Goal: Task Accomplishment & Management: Manage account settings

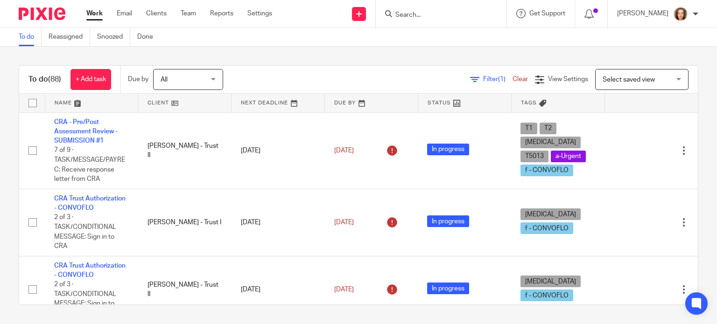
click at [464, 11] on input "Search" at bounding box center [436, 15] width 84 height 8
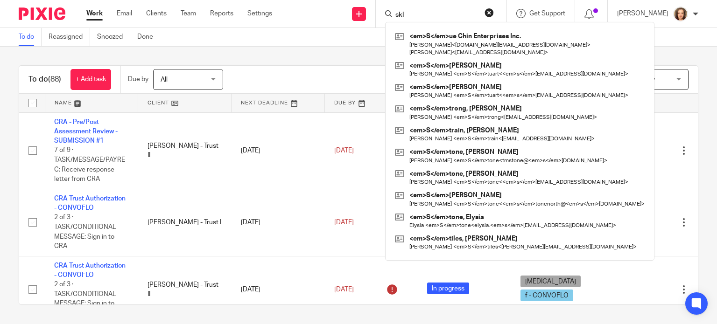
type input "skl"
click button "submit" at bounding box center [0, 0] width 0 height 0
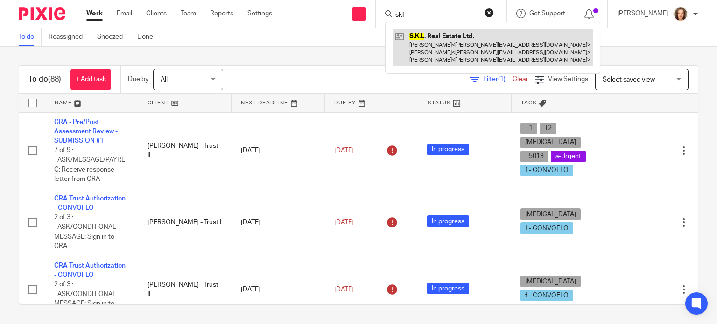
click at [436, 56] on link at bounding box center [493, 47] width 200 height 37
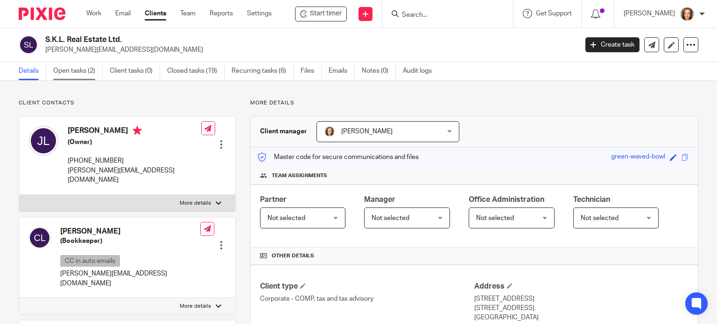
click at [76, 73] on link "Open tasks (2)" at bounding box center [77, 71] width 49 height 18
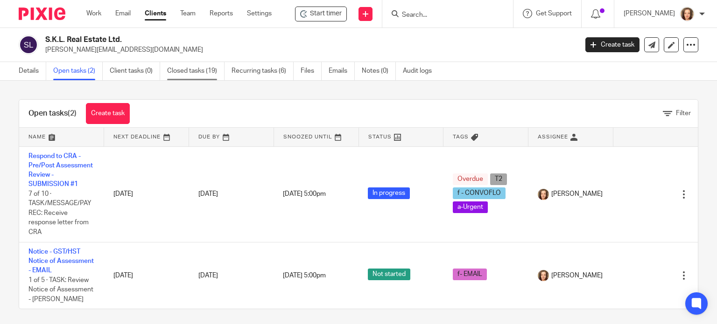
click at [195, 69] on link "Closed tasks (19)" at bounding box center [195, 71] width 57 height 18
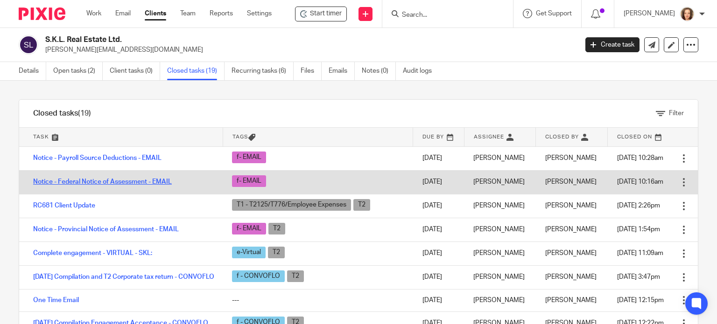
click at [153, 179] on link "Notice - Federal Notice of Assessment - EMAIL" at bounding box center [102, 182] width 139 height 7
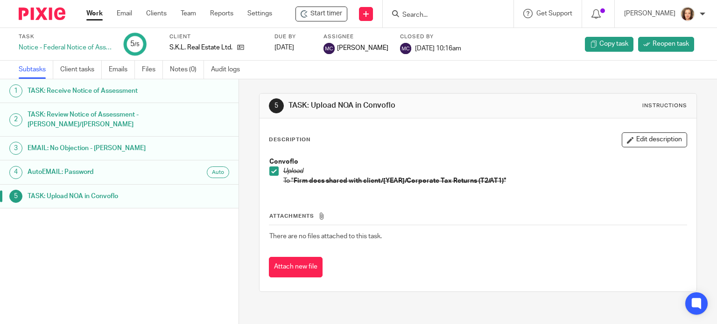
click at [114, 170] on h1 "AutoEMAIL: Password" at bounding box center [95, 172] width 134 height 14
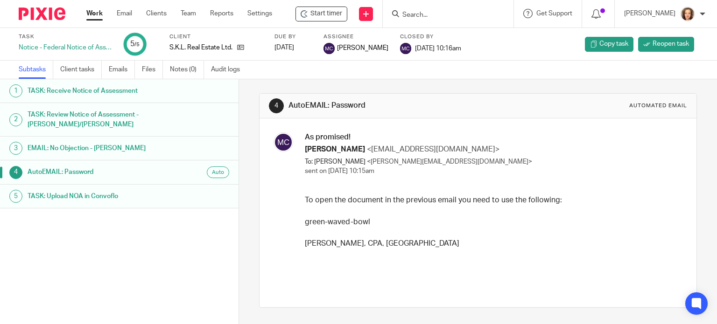
click at [80, 148] on h1 "EMAIL: No Objection - MICHELE" at bounding box center [95, 148] width 134 height 14
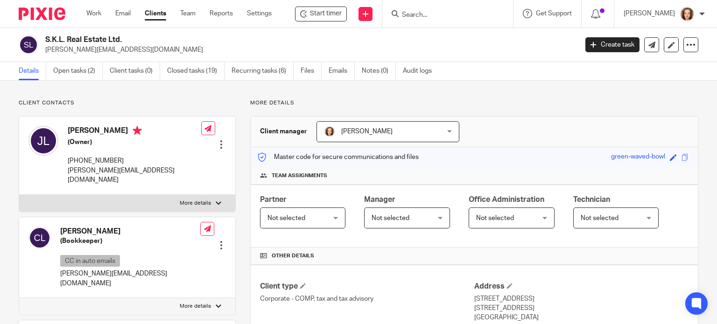
click at [515, 158] on div "Master code for secure communications and files green-waved-bowl Save green-wav…" at bounding box center [474, 158] width 447 height 20
click at [74, 70] on link "Open tasks (2)" at bounding box center [77, 71] width 49 height 18
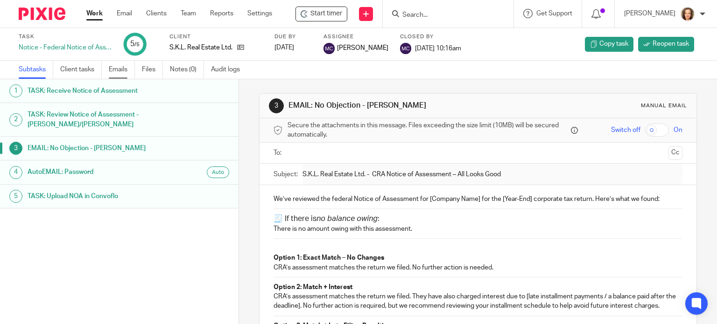
click at [120, 70] on link "Emails" at bounding box center [122, 70] width 26 height 18
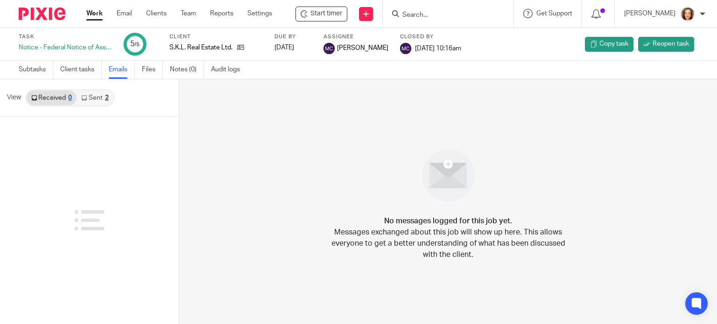
click at [97, 96] on link "Sent 2" at bounding box center [95, 98] width 36 height 15
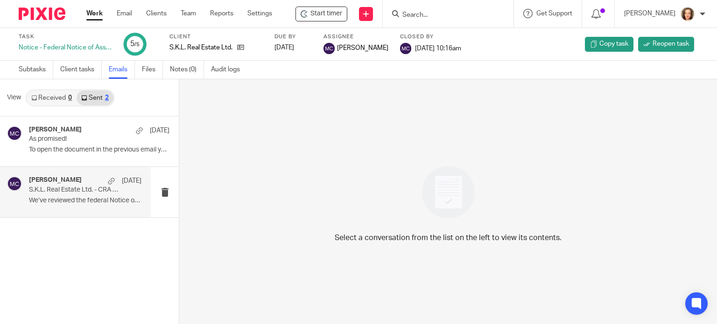
click at [106, 195] on div "Michele Crocker Jul 25 S.K.L. Real Estate Ltd. - CRA Notice of Assessment – All…" at bounding box center [85, 191] width 113 height 31
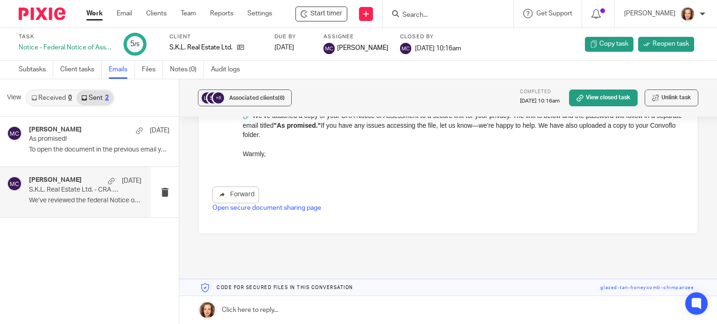
scroll to position [187, 0]
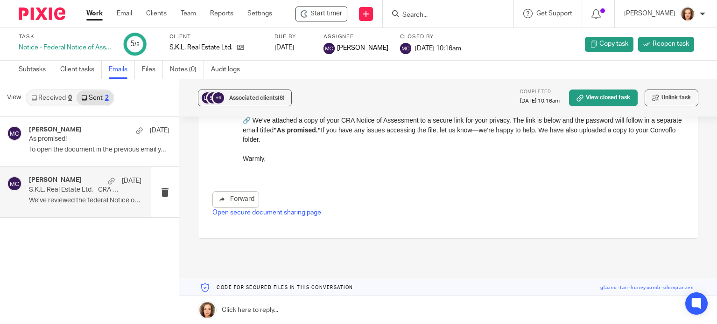
click at [307, 210] on link "Open secure document sharing page" at bounding box center [266, 213] width 109 height 7
click at [277, 210] on link "Open secure document sharing page" at bounding box center [266, 213] width 109 height 7
click at [424, 11] on input "Search" at bounding box center [443, 15] width 84 height 8
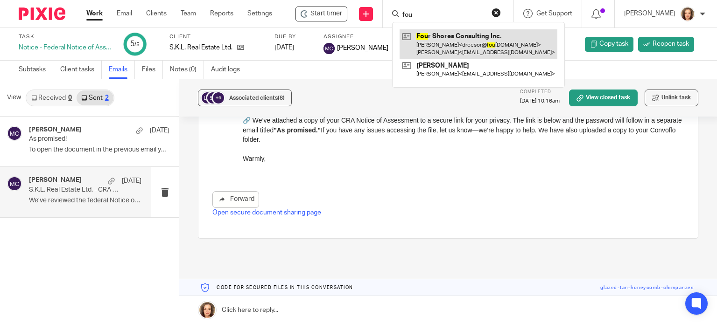
type input "fou"
click at [446, 41] on link at bounding box center [479, 43] width 158 height 29
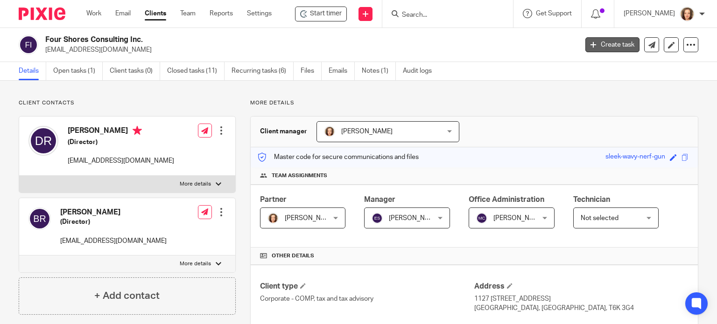
click at [381, 44] on link "Create task" at bounding box center [612, 44] width 54 height 15
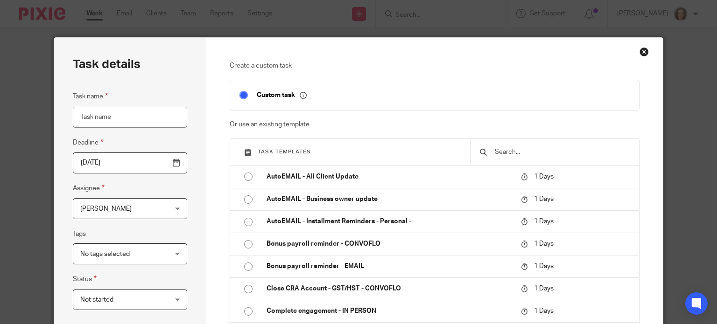
click at [515, 151] on input "text" at bounding box center [562, 152] width 136 height 10
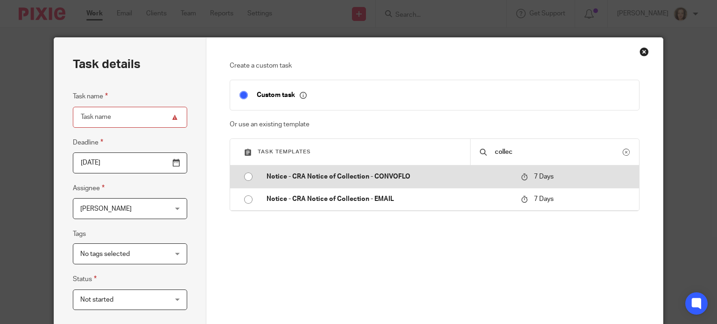
type input "collec"
click at [380, 174] on p "Notice - CRA Notice of Collection - CONVOFLO" at bounding box center [389, 176] width 245 height 9
type input "[DATE]"
type input "Notice - CRA Notice of Collection - CONVOFLO"
checkbox input "false"
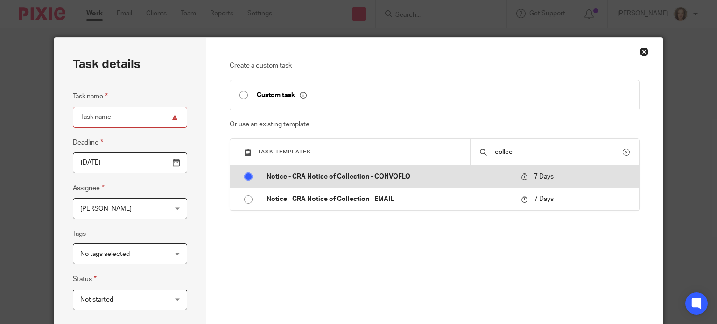
radio input "true"
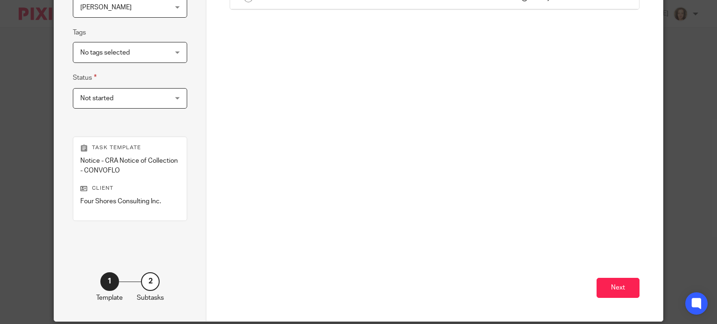
scroll to position [236, 0]
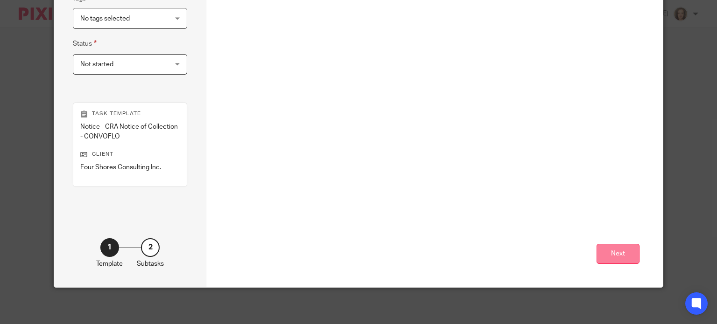
click at [630, 255] on button "Next" at bounding box center [618, 254] width 43 height 20
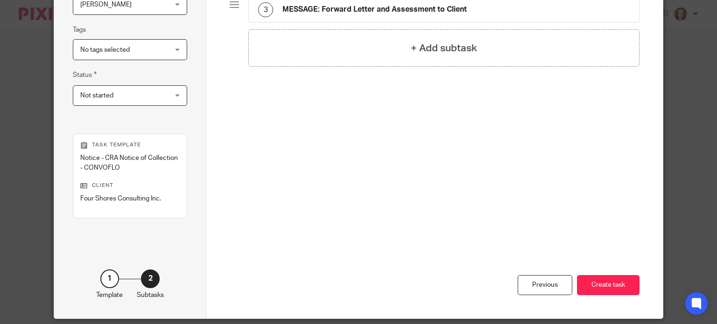
scroll to position [0, 0]
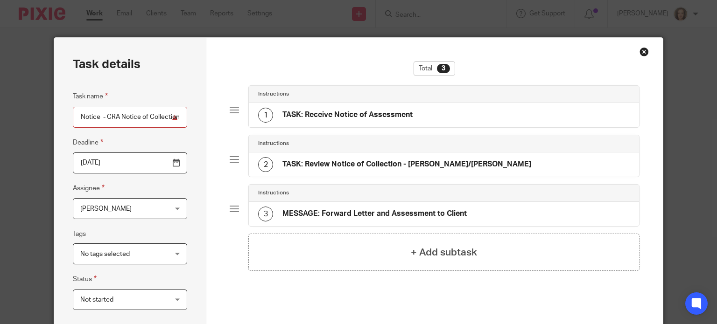
click at [640, 52] on div "Close this dialog window" at bounding box center [644, 51] width 9 height 9
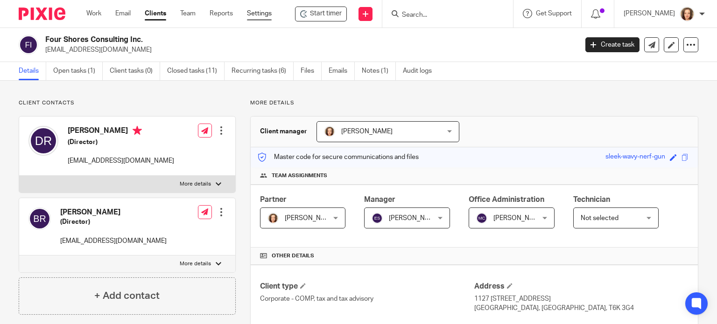
click at [260, 12] on link "Settings" at bounding box center [259, 13] width 25 height 9
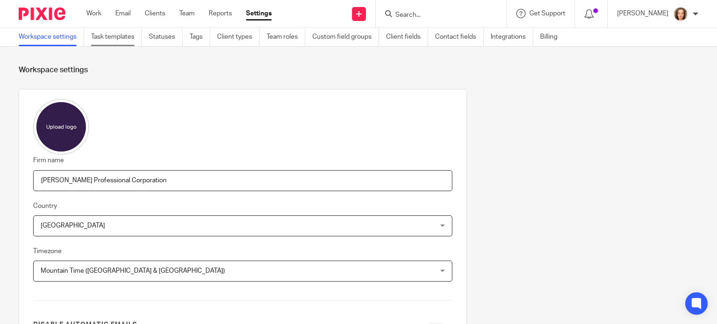
click at [101, 37] on link "Task templates" at bounding box center [116, 37] width 51 height 18
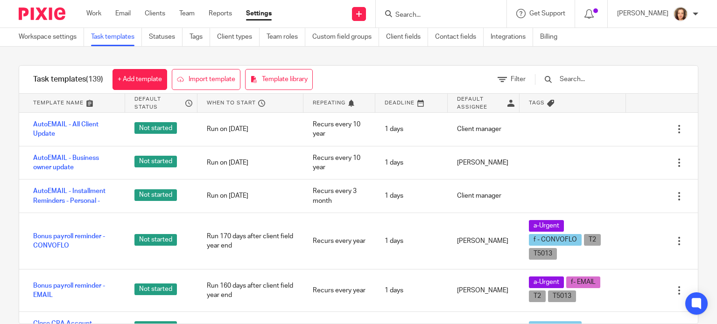
click at [597, 76] on input "text" at bounding box center [613, 79] width 109 height 10
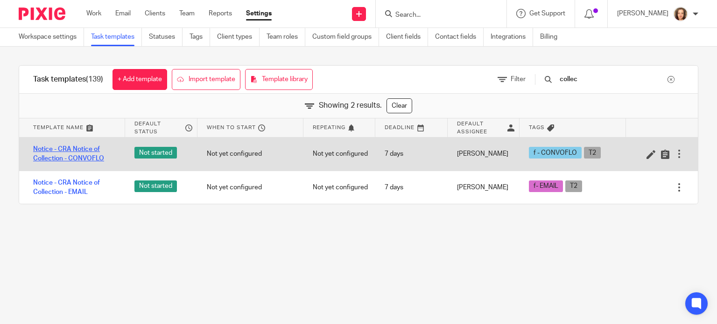
type input "collec"
click at [76, 157] on link "Notice - CRA Notice of Collection - CONVOFLO" at bounding box center [74, 154] width 83 height 19
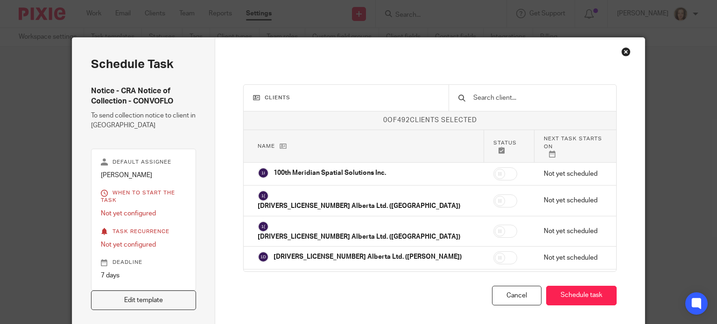
scroll to position [42, 0]
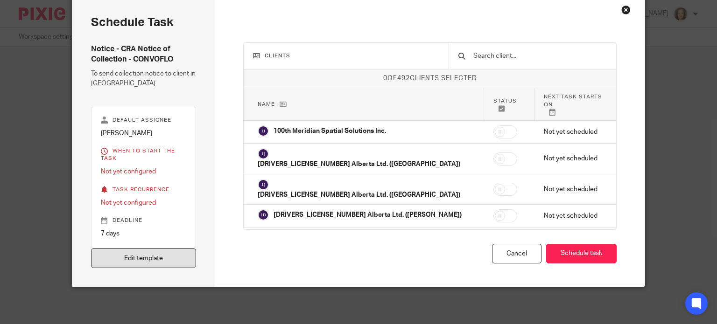
click at [149, 259] on link "Edit template" at bounding box center [144, 259] width 106 height 20
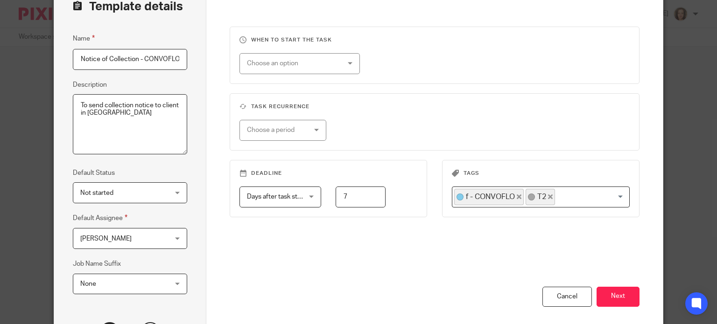
scroll to position [128, 0]
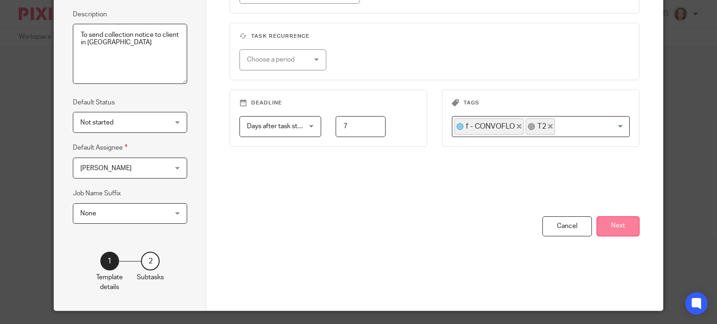
click at [604, 227] on button "Next" at bounding box center [618, 227] width 43 height 20
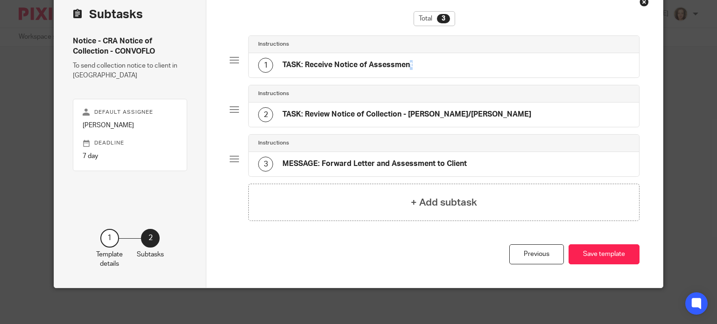
click at [362, 58] on div "1 TASK: Receive Notice of Assessment" at bounding box center [335, 65] width 155 height 15
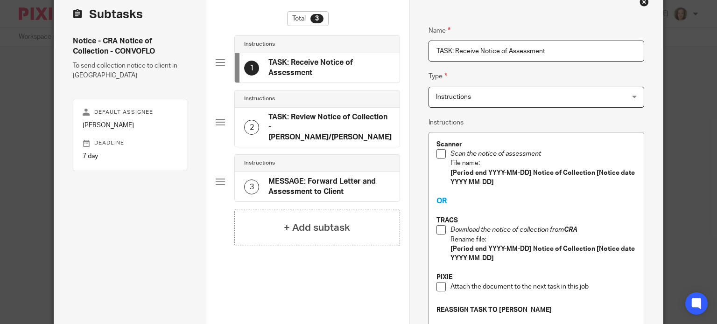
drag, startPoint x: 504, startPoint y: 52, endPoint x: 627, endPoint y: 40, distance: 123.4
click at [618, 43] on input "TASK: Receive Notice of Assessment" at bounding box center [537, 51] width 216 height 21
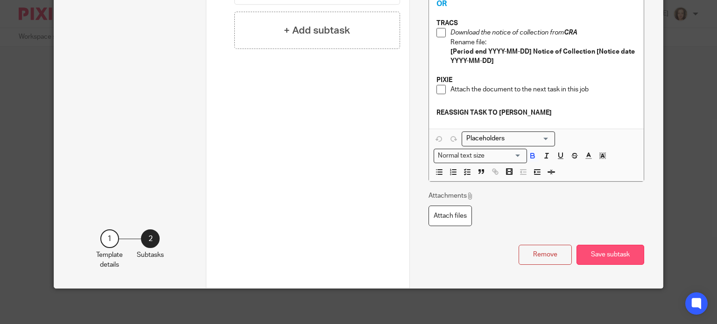
type input "TASK: Receive Notice of Collection"
click at [607, 247] on button "Save subtask" at bounding box center [611, 255] width 68 height 20
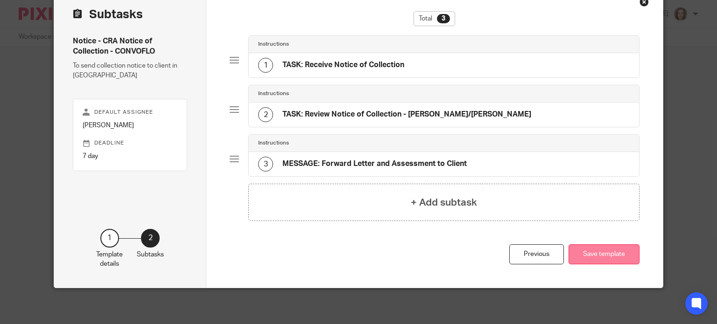
click at [601, 257] on button "Save template" at bounding box center [604, 255] width 71 height 20
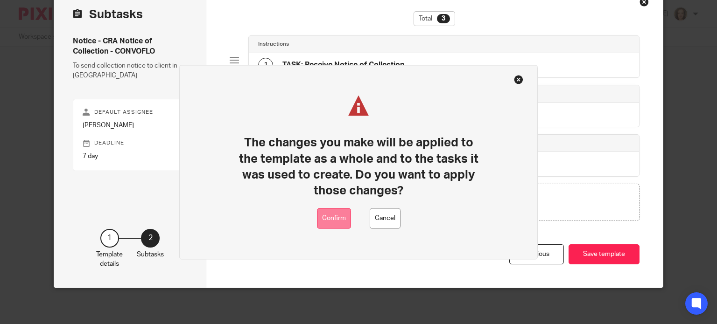
click at [338, 217] on button "Confirm" at bounding box center [334, 218] width 34 height 21
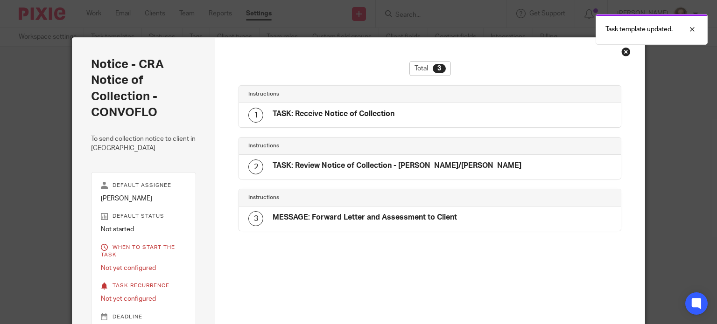
click at [328, 121] on div "TASK: Receive Notice of Collection" at bounding box center [334, 115] width 122 height 12
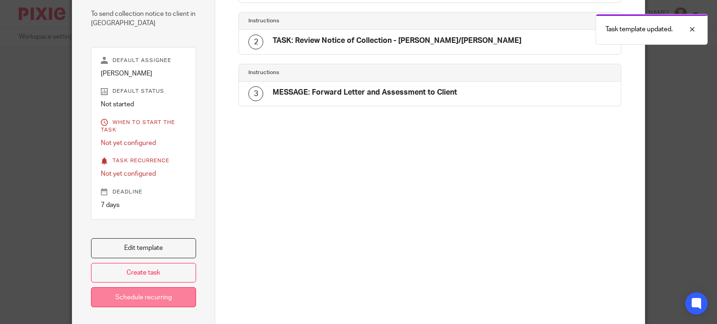
scroll to position [164, 0]
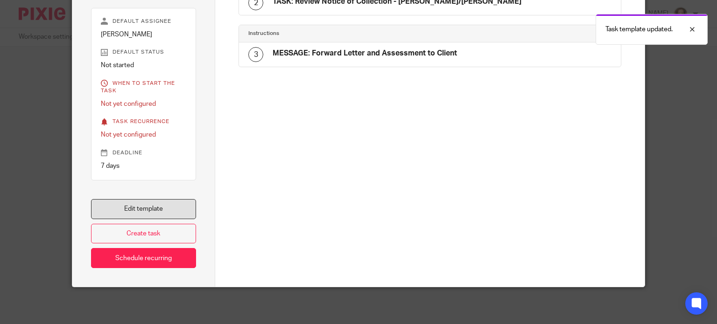
click at [153, 209] on link "Edit template" at bounding box center [144, 209] width 106 height 20
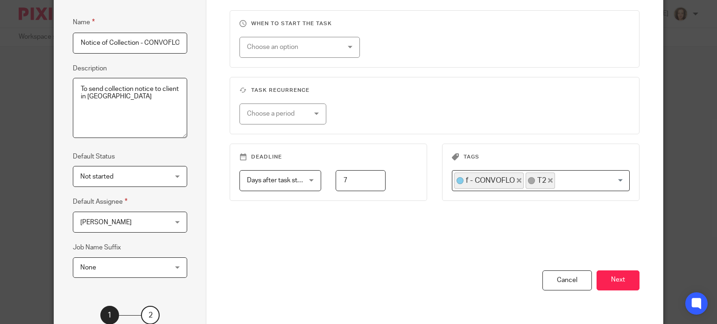
scroll to position [151, 0]
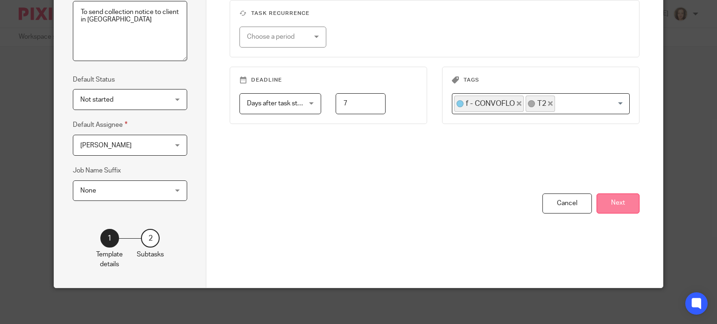
click at [613, 204] on button "Next" at bounding box center [618, 204] width 43 height 20
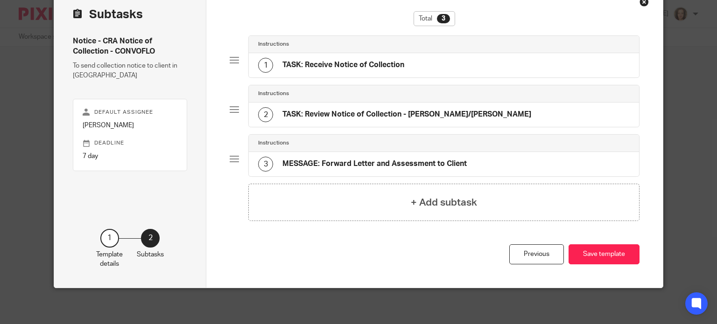
click at [353, 60] on h4 "TASK: Receive Notice of Collection" at bounding box center [343, 65] width 122 height 10
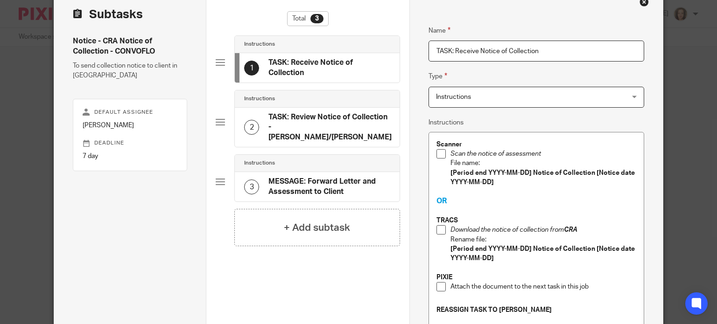
click at [313, 68] on h4 "TASK: Receive Notice of Collection" at bounding box center [329, 68] width 122 height 20
drag, startPoint x: 502, startPoint y: 155, endPoint x: 532, endPoint y: 155, distance: 29.9
click at [536, 155] on em "Scan the notice of assessment" at bounding box center [496, 154] width 91 height 7
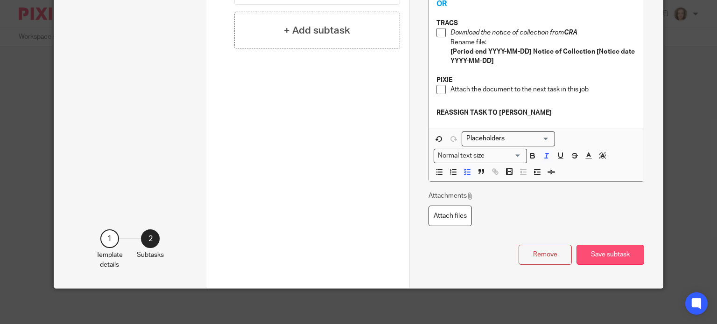
click at [622, 248] on button "Save subtask" at bounding box center [611, 255] width 68 height 20
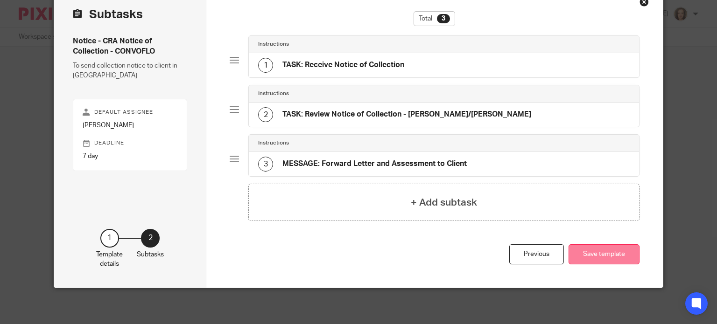
click at [618, 250] on button "Save template" at bounding box center [604, 255] width 71 height 20
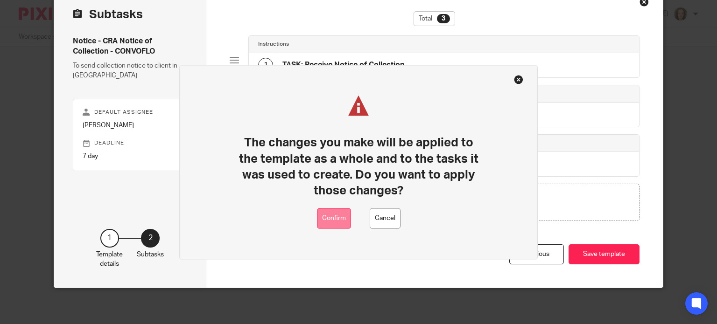
click at [331, 214] on button "Confirm" at bounding box center [334, 218] width 34 height 21
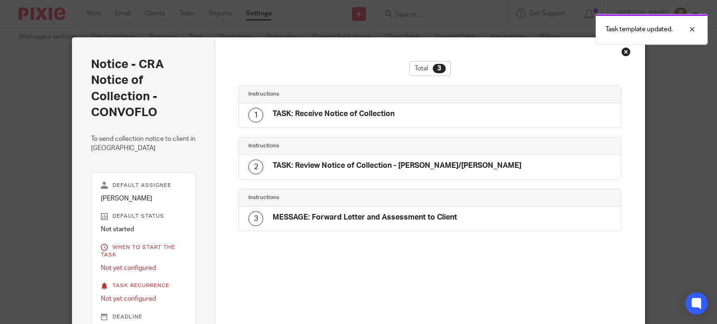
click at [621, 52] on div "Close this dialog window" at bounding box center [625, 51] width 9 height 9
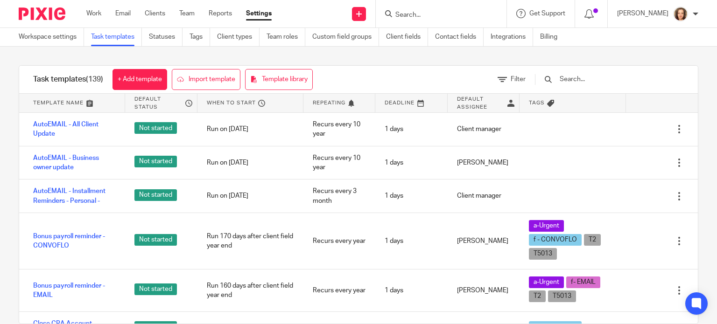
click at [622, 82] on input "text" at bounding box center [613, 79] width 109 height 10
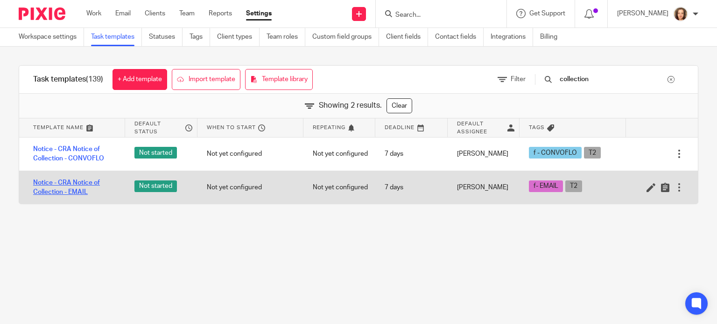
type input "collection"
click at [95, 186] on link "Notice - CRA Notice of Collection - EMAIL" at bounding box center [74, 187] width 83 height 19
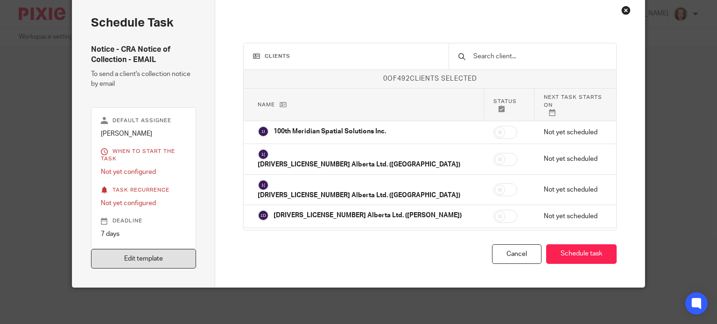
scroll to position [42, 0]
click at [149, 263] on link "Edit template" at bounding box center [144, 259] width 106 height 20
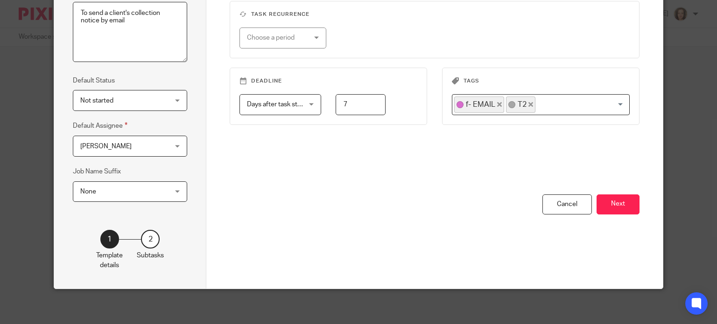
scroll to position [151, 0]
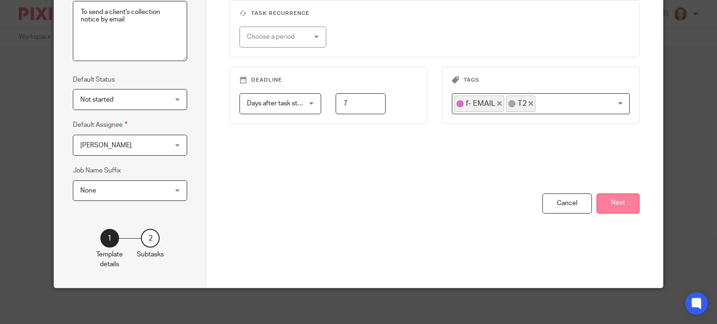
click at [605, 204] on button "Next" at bounding box center [618, 204] width 43 height 20
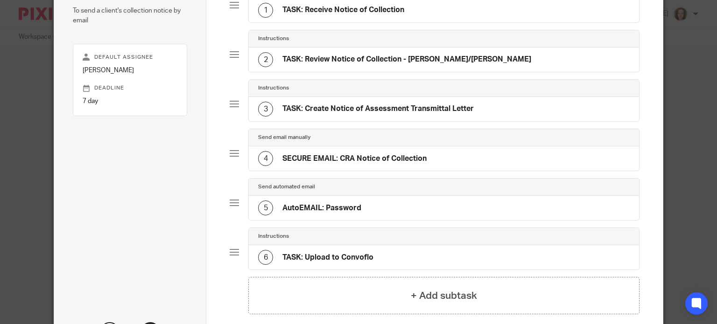
scroll to position [82, 0]
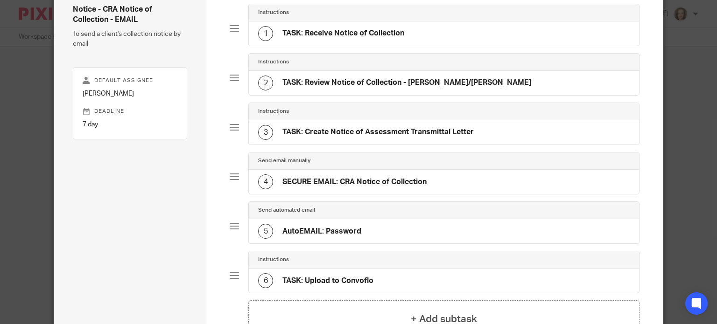
click at [364, 31] on h4 "TASK: Receive Notice of Collection" at bounding box center [343, 33] width 122 height 10
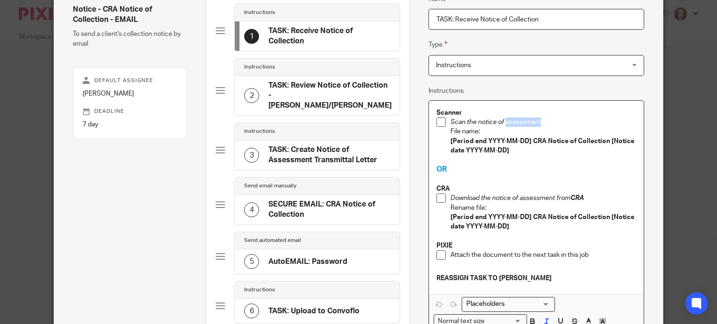
drag, startPoint x: 502, startPoint y: 123, endPoint x: 531, endPoint y: 121, distance: 29.0
click at [537, 119] on p "Scan the notice of assessment" at bounding box center [544, 122] width 186 height 9
drag, startPoint x: 516, startPoint y: 201, endPoint x: 551, endPoint y: 200, distance: 35.5
click at [551, 200] on em "Download the notice of assessment from" at bounding box center [511, 198] width 120 height 7
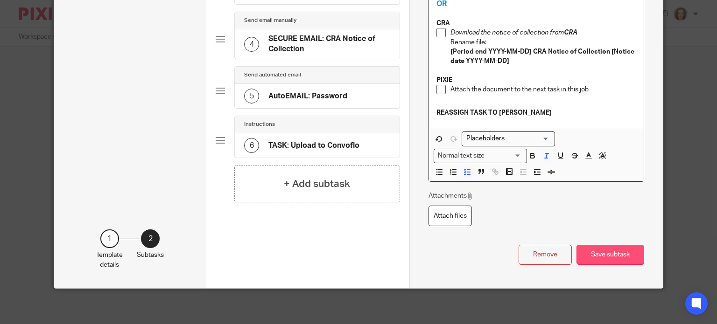
click at [601, 248] on button "Save subtask" at bounding box center [611, 255] width 68 height 20
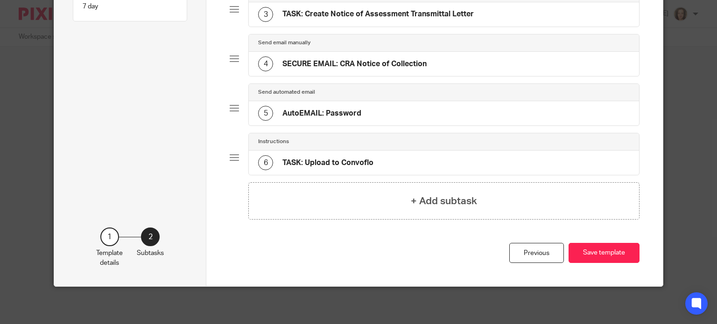
scroll to position [198, 0]
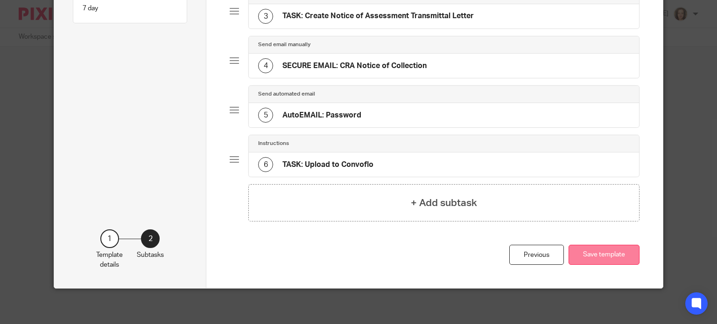
click at [603, 255] on button "Save template" at bounding box center [604, 255] width 71 height 20
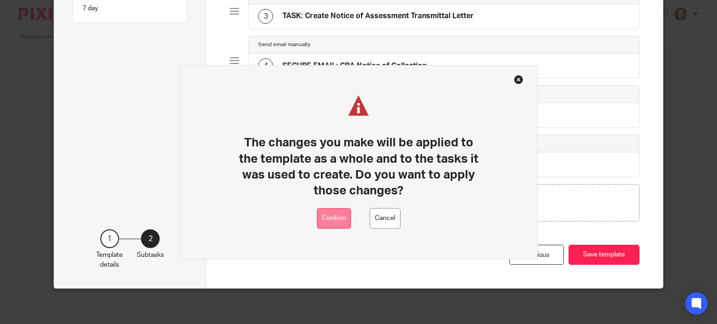
click at [331, 224] on button "Confirm" at bounding box center [334, 218] width 34 height 21
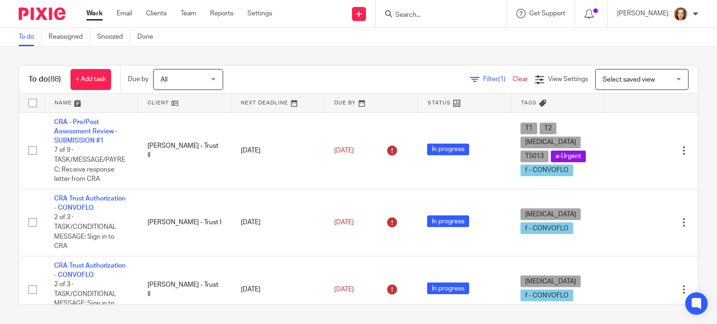
click at [427, 14] on input "Search" at bounding box center [436, 15] width 84 height 8
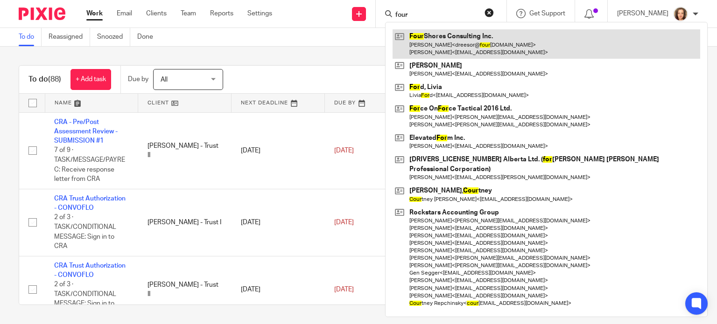
type input "four"
click at [445, 36] on link at bounding box center [547, 43] width 308 height 29
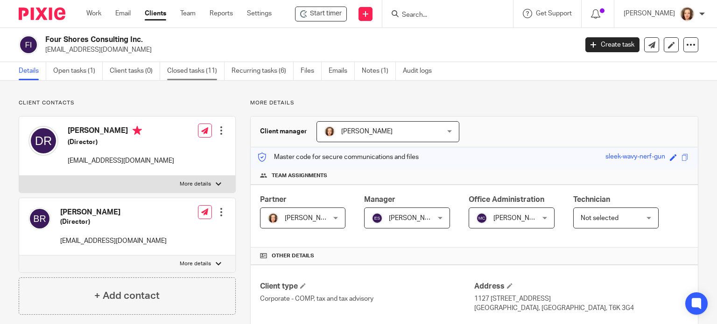
click at [192, 70] on link "Closed tasks (11)" at bounding box center [195, 71] width 57 height 18
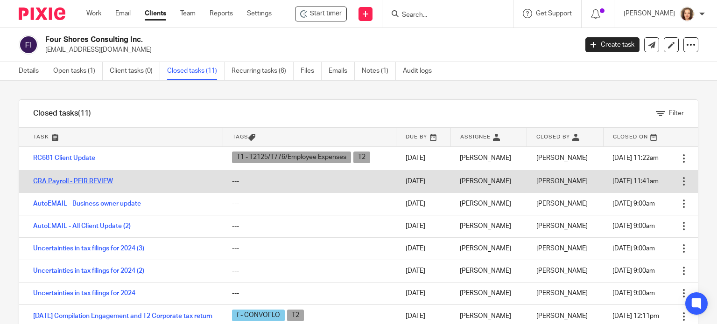
click at [103, 181] on link "CRA Payroll - PEIR REVIEW" at bounding box center [73, 181] width 80 height 7
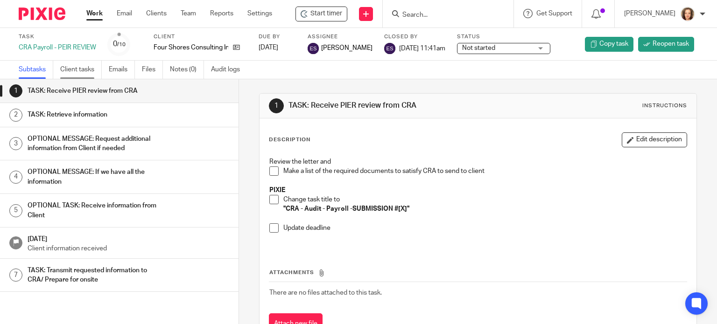
click at [77, 69] on link "Client tasks" at bounding box center [81, 70] width 42 height 18
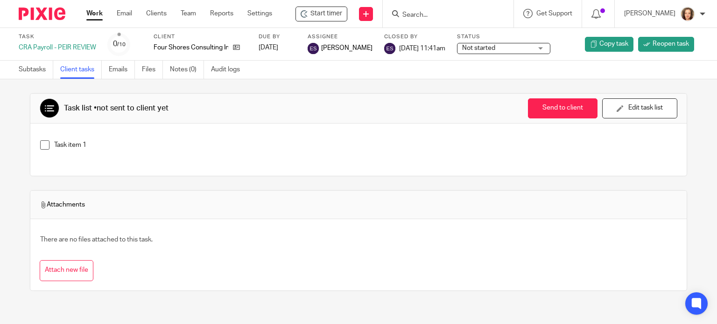
click at [120, 69] on link "Emails" at bounding box center [122, 70] width 26 height 18
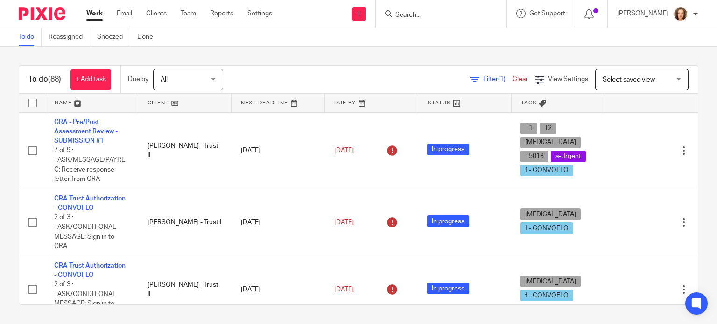
click at [446, 14] on input "Search" at bounding box center [436, 15] width 84 height 8
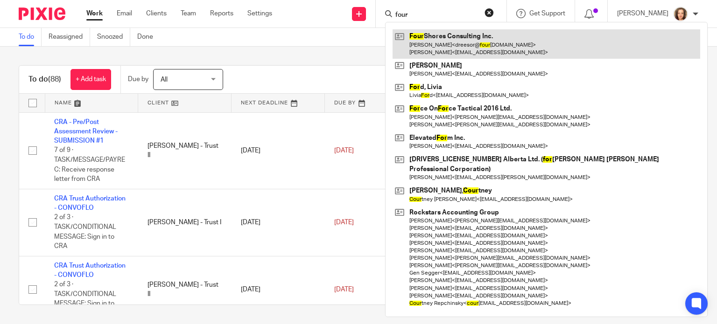
type input "four"
click at [449, 42] on link at bounding box center [547, 43] width 308 height 29
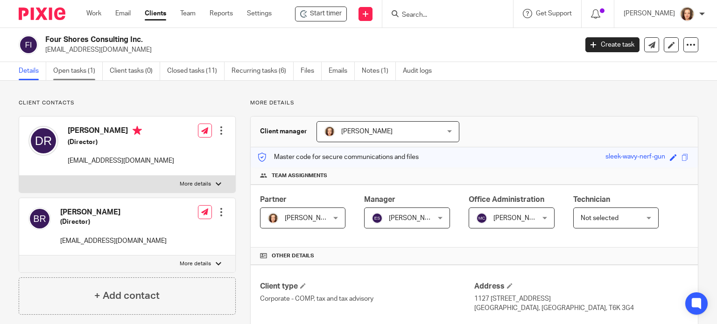
click at [78, 70] on link "Open tasks (1)" at bounding box center [77, 71] width 49 height 18
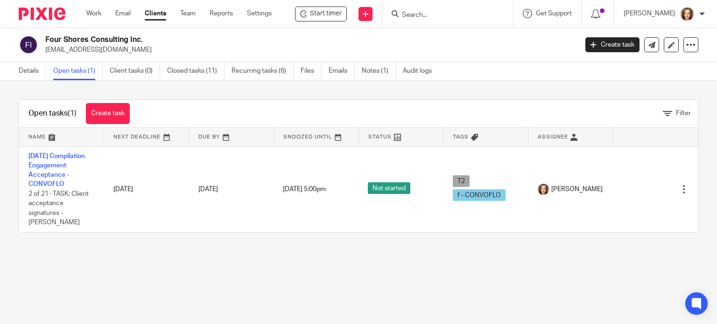
click at [282, 91] on div "Open tasks (1) Create task Filter Name Next Deadline Due By Snoozed Until Statu…" at bounding box center [358, 166] width 717 height 171
click at [595, 46] on link "Create task" at bounding box center [612, 44] width 54 height 15
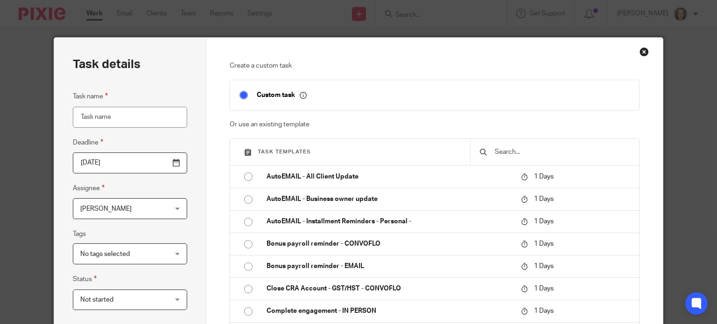
click at [529, 153] on input "text" at bounding box center [562, 152] width 136 height 10
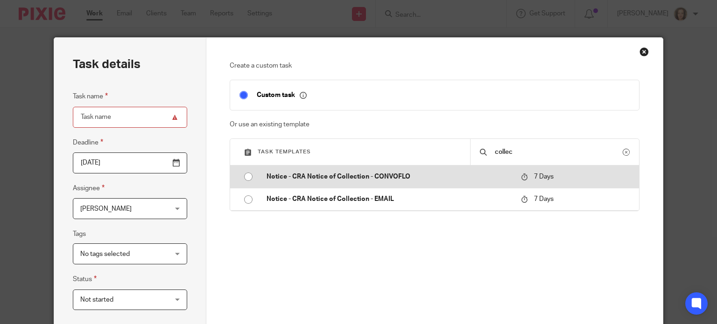
type input "collec"
click at [380, 171] on td "Notice - CRA Notice of Collection - CONVOFLO" at bounding box center [386, 177] width 259 height 22
type input "[DATE]"
type input "Notice - CRA Notice of Collection - CONVOFLO"
checkbox input "false"
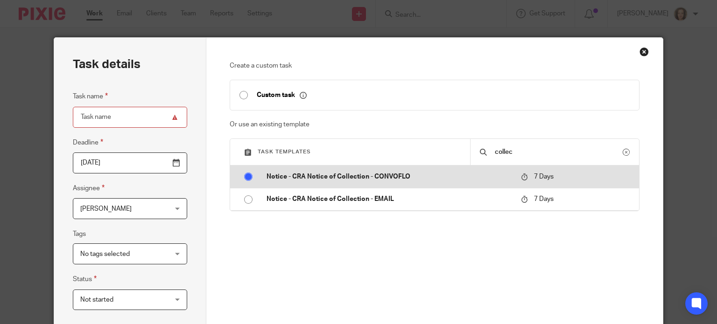
radio input "true"
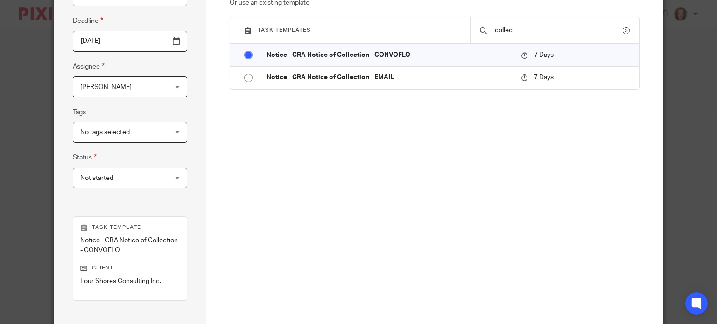
scroll to position [236, 0]
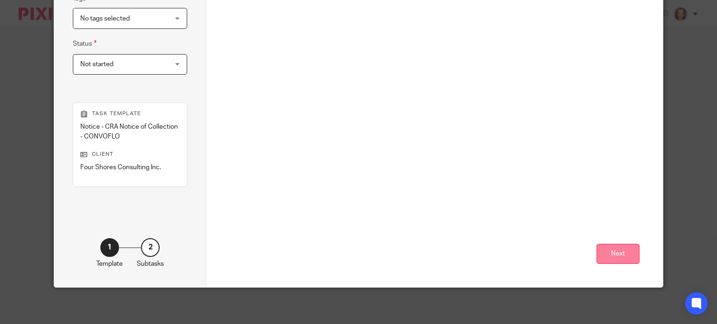
click at [622, 253] on button "Next" at bounding box center [618, 254] width 43 height 20
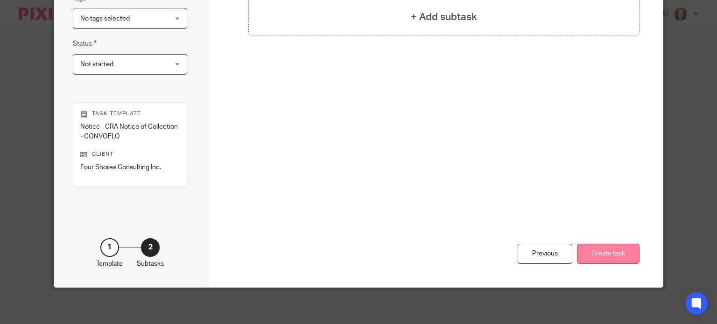
click at [602, 252] on button "Create task" at bounding box center [608, 254] width 63 height 20
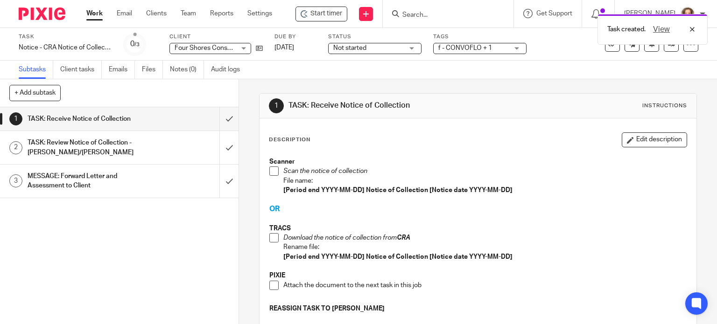
click at [289, 225] on p "TRACS" at bounding box center [478, 228] width 418 height 9
drag, startPoint x: 684, startPoint y: 47, endPoint x: 681, endPoint y: 42, distance: 5.4
click at [686, 42] on icon at bounding box center [690, 44] width 9 height 9
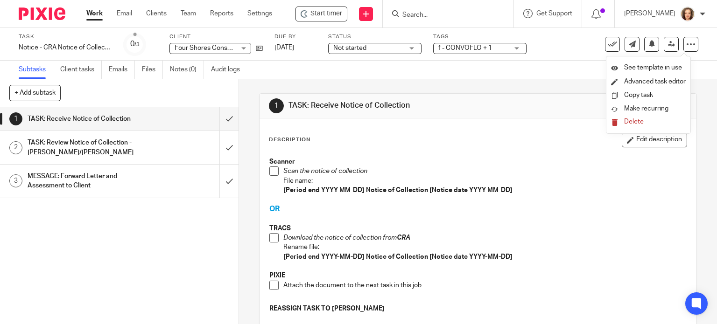
click at [494, 143] on div "Description Edit description" at bounding box center [478, 140] width 419 height 15
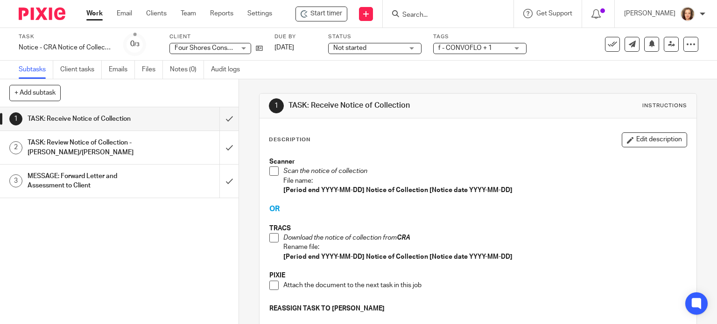
click at [269, 237] on span at bounding box center [273, 237] width 9 height 9
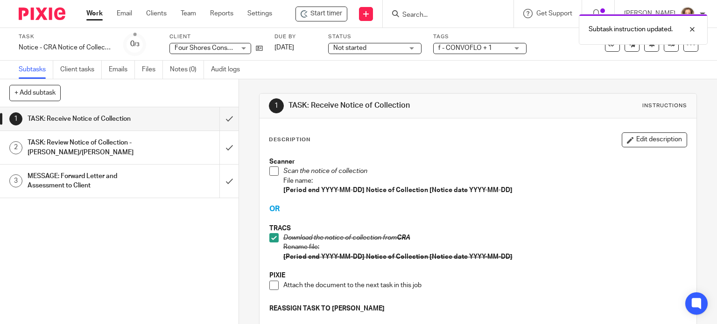
click at [269, 285] on span at bounding box center [273, 285] width 9 height 9
click at [176, 145] on div "TASK: Review Notice of Collection - [PERSON_NAME]/[PERSON_NAME]" at bounding box center [119, 148] width 183 height 24
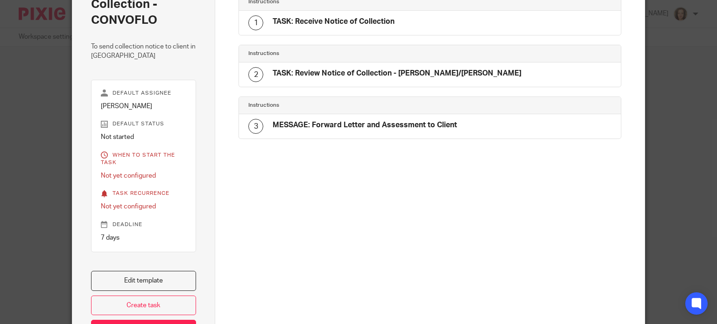
scroll to position [164, 0]
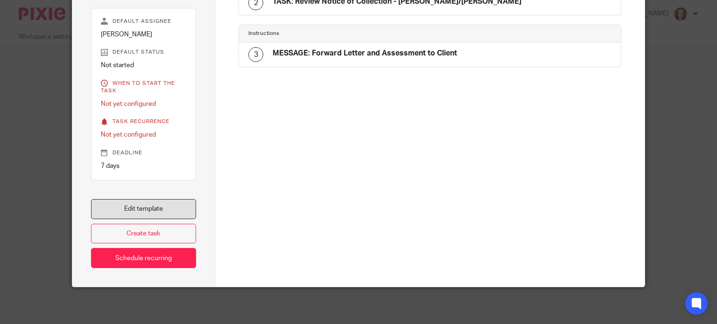
click at [157, 211] on link "Edit template" at bounding box center [144, 209] width 106 height 20
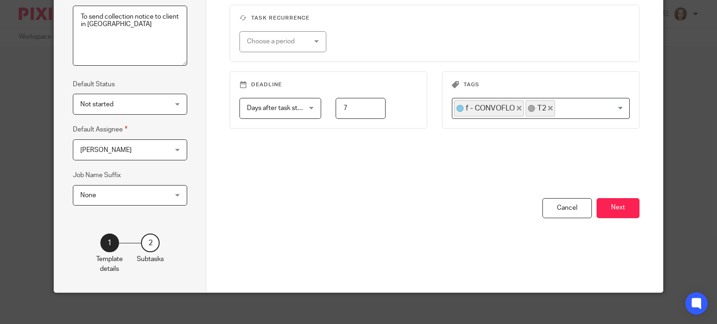
scroll to position [151, 0]
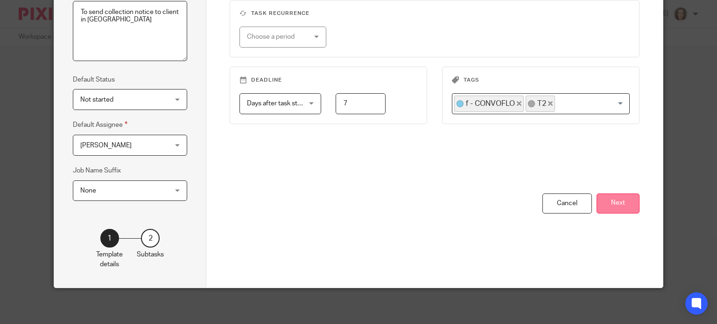
click at [613, 204] on button "Next" at bounding box center [618, 204] width 43 height 20
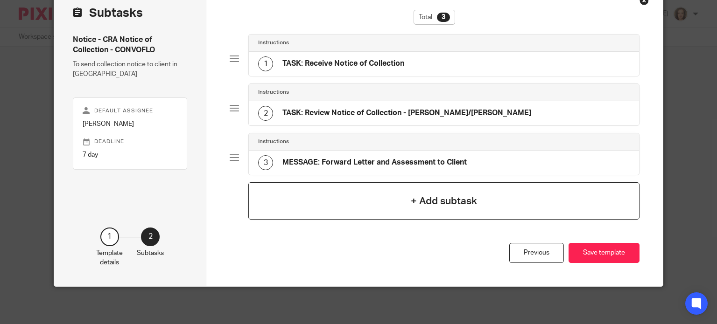
scroll to position [50, 0]
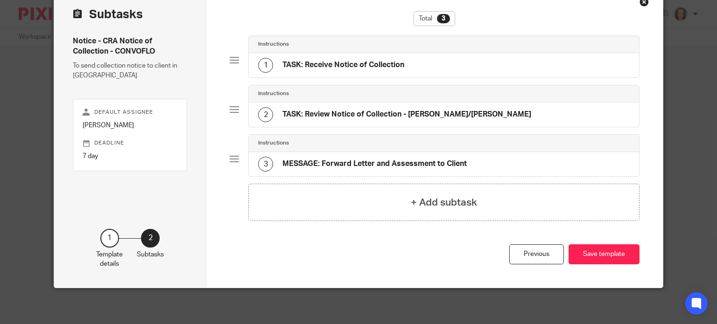
click at [374, 64] on h4 "TASK: Receive Notice of Collection" at bounding box center [343, 65] width 122 height 10
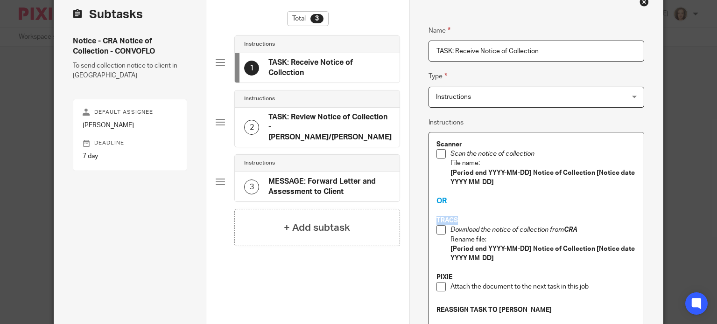
drag, startPoint x: 458, startPoint y: 219, endPoint x: 430, endPoint y: 220, distance: 28.0
click at [430, 220] on div "Scanner Scan the notice of collection File name: [Period end YYYY-MM-DD] Notice…" at bounding box center [536, 230] width 215 height 194
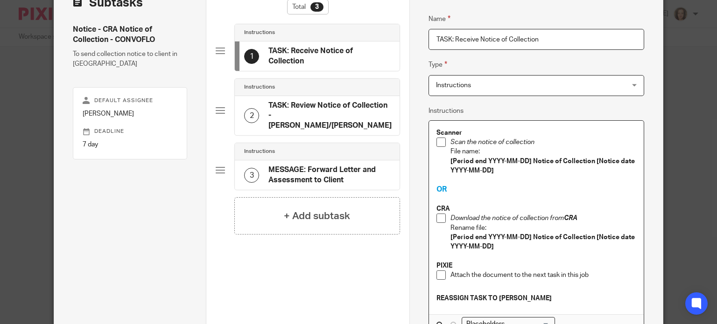
scroll to position [73, 0]
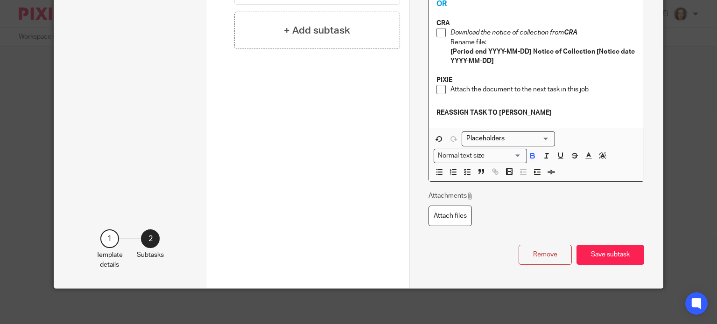
click at [599, 248] on button "Save subtask" at bounding box center [611, 255] width 68 height 20
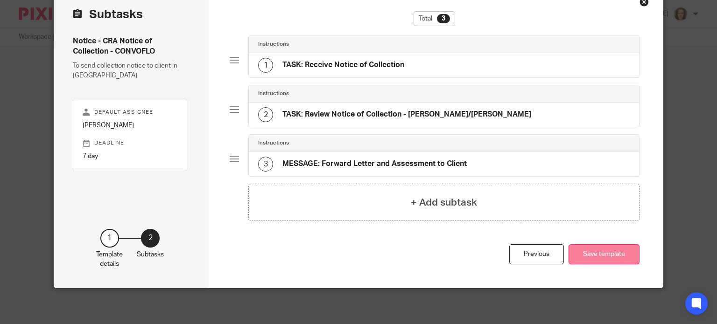
click at [593, 253] on button "Save template" at bounding box center [604, 255] width 71 height 20
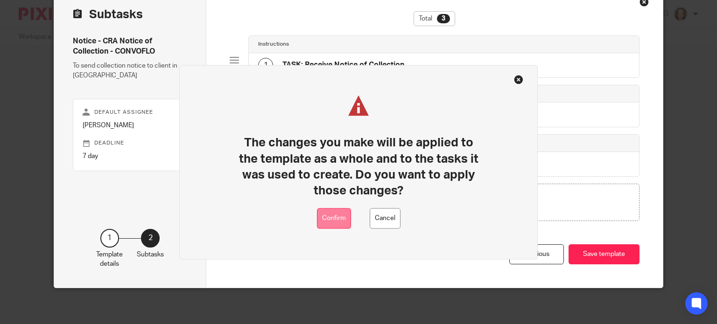
click at [334, 219] on button "Confirm" at bounding box center [334, 218] width 34 height 21
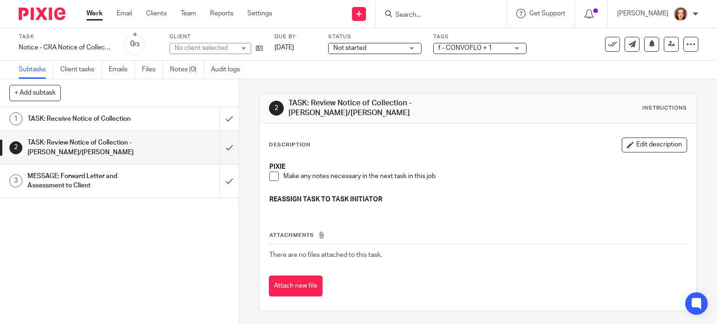
click at [221, 115] on input "submit" at bounding box center [119, 118] width 239 height 23
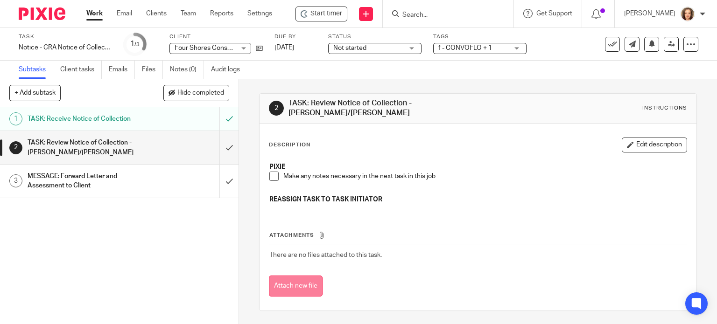
click at [297, 280] on button "Attach new file" at bounding box center [296, 286] width 54 height 21
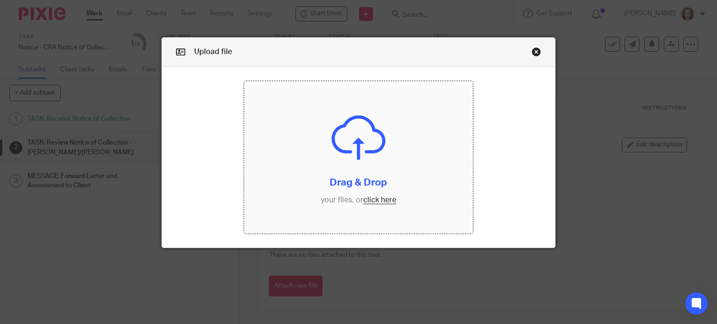
click at [372, 200] on input "file" at bounding box center [358, 157] width 229 height 153
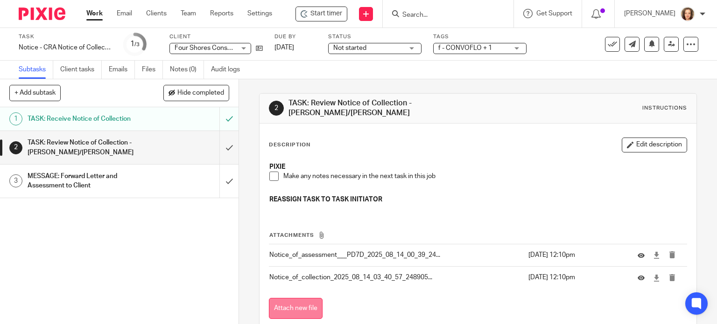
click at [282, 303] on button "Attach new file" at bounding box center [296, 308] width 54 height 21
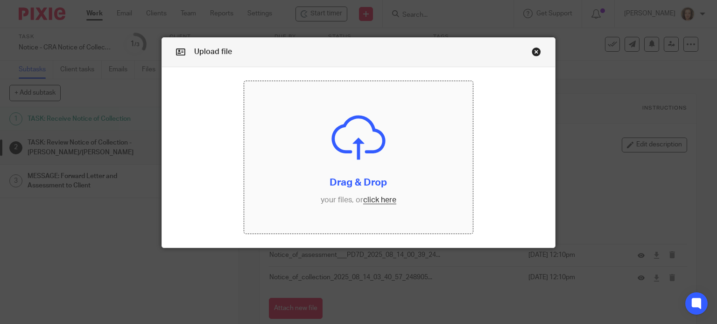
click at [368, 201] on input "file" at bounding box center [358, 157] width 229 height 153
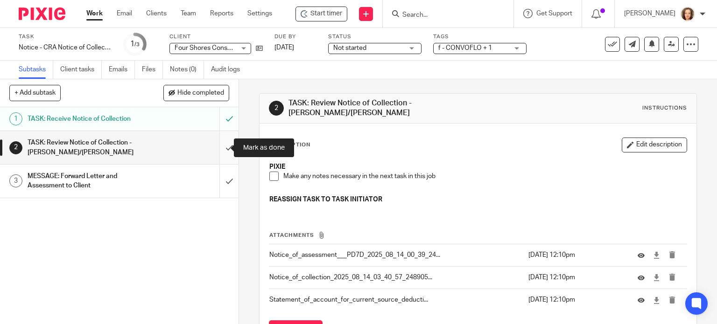
click at [221, 148] on input "submit" at bounding box center [119, 147] width 239 height 33
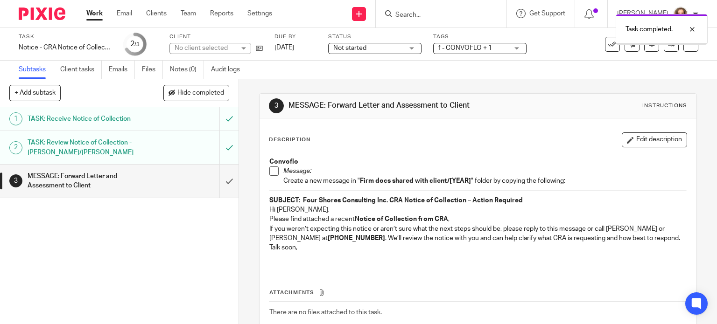
click at [148, 181] on div "MESSAGE: Forward Letter and Assessment to Client" at bounding box center [119, 181] width 183 height 24
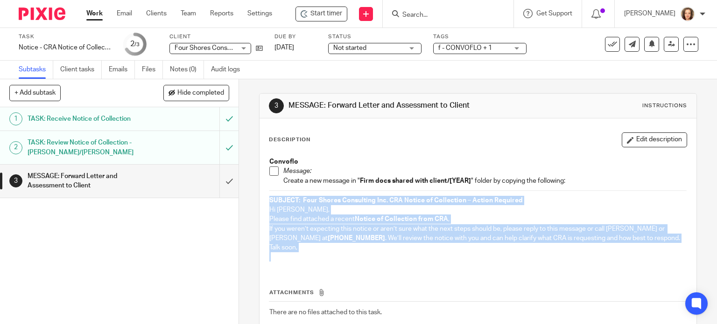
drag, startPoint x: 299, startPoint y: 251, endPoint x: 268, endPoint y: 199, distance: 60.1
click at [268, 199] on div "Convoflo Message: Create a new message in " Firm docs shared with client/[YEAR]…" at bounding box center [478, 211] width 427 height 117
click at [312, 18] on span "Start timer" at bounding box center [326, 14] width 32 height 10
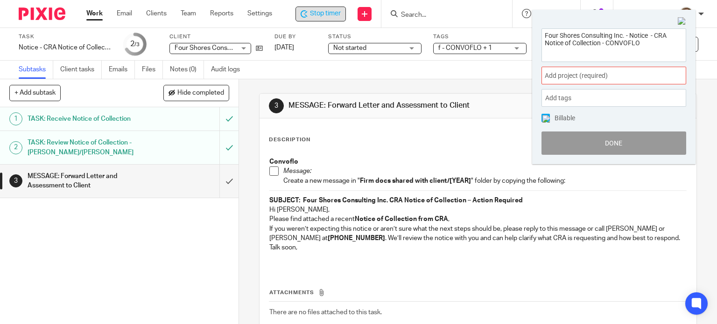
drag, startPoint x: 646, startPoint y: 47, endPoint x: 521, endPoint y: 22, distance: 127.6
click at [521, 22] on body "Work Email Clients Team Reports Settings Work Email Clients Team Reports Settin…" at bounding box center [358, 162] width 717 height 324
drag, startPoint x: 406, startPoint y: 80, endPoint x: 406, endPoint y: 89, distance: 8.4
click at [406, 80] on div "3 MESSAGE: Forward Letter and Assessment to Client Instructions Description Edi…" at bounding box center [478, 230] width 438 height 303
click at [334, 13] on span "Stop timer" at bounding box center [325, 14] width 31 height 10
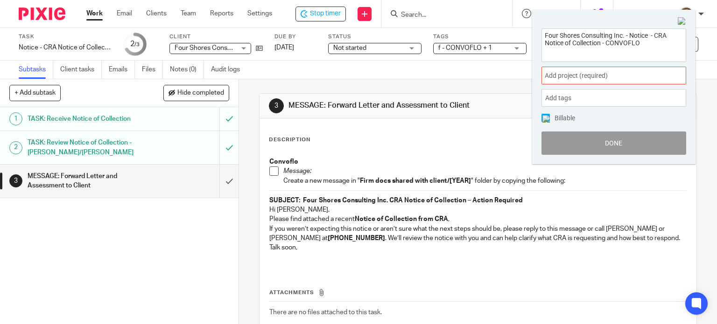
click at [421, 17] on input "Search" at bounding box center [442, 15] width 84 height 8
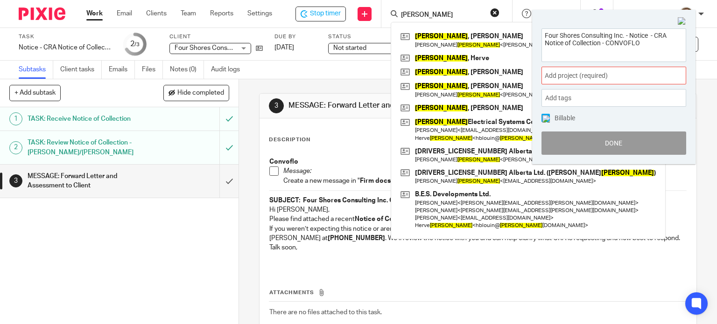
type input "blouin"
click button "submit" at bounding box center [0, 0] width 0 height 0
click at [680, 20] on img at bounding box center [682, 21] width 8 height 8
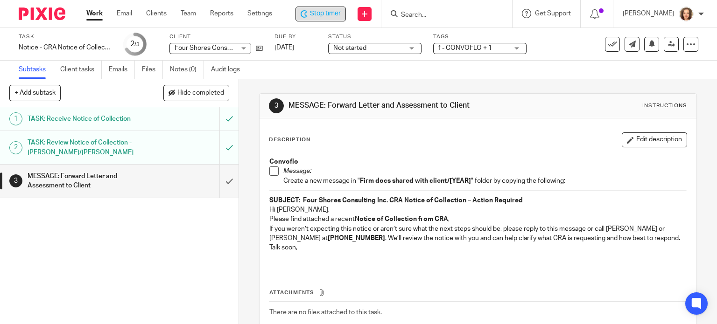
click at [318, 10] on span "Stop timer" at bounding box center [325, 14] width 31 height 10
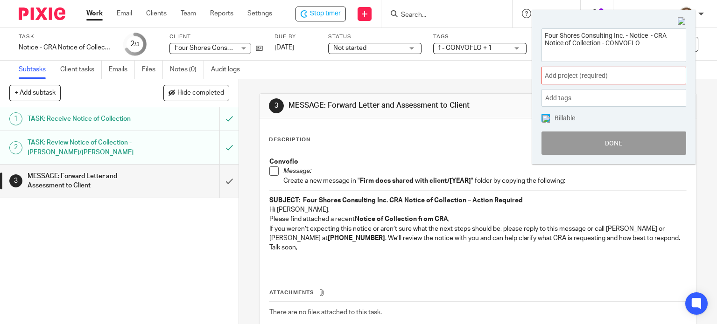
click at [433, 14] on input "Search" at bounding box center [442, 15] width 84 height 8
click at [680, 22] on img at bounding box center [682, 21] width 8 height 8
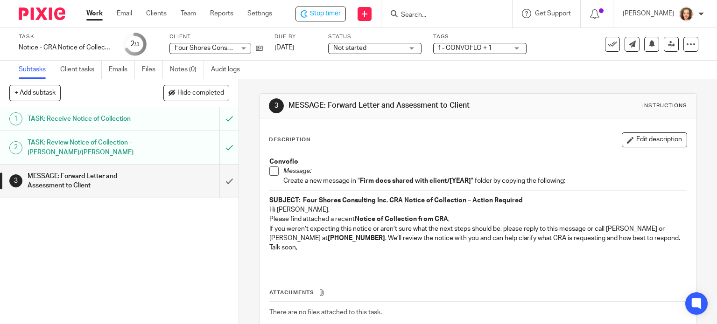
drag, startPoint x: 433, startPoint y: 10, endPoint x: 427, endPoint y: 13, distance: 6.5
click at [433, 11] on form at bounding box center [449, 14] width 99 height 12
click at [427, 13] on input "Search" at bounding box center [442, 15] width 84 height 8
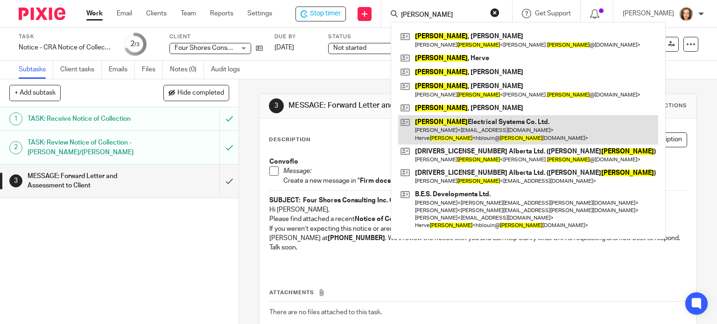
type input "blouin"
click at [466, 131] on link at bounding box center [528, 129] width 260 height 29
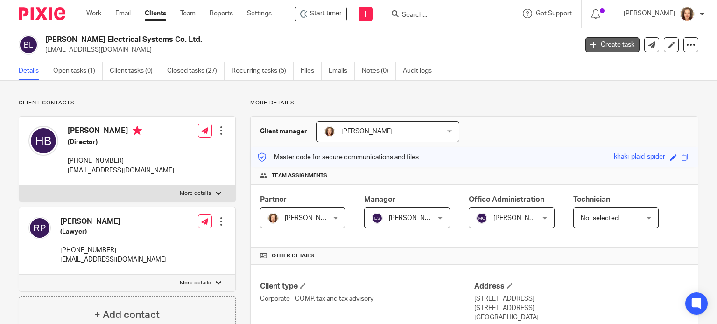
click at [611, 45] on link "Create task" at bounding box center [612, 44] width 54 height 15
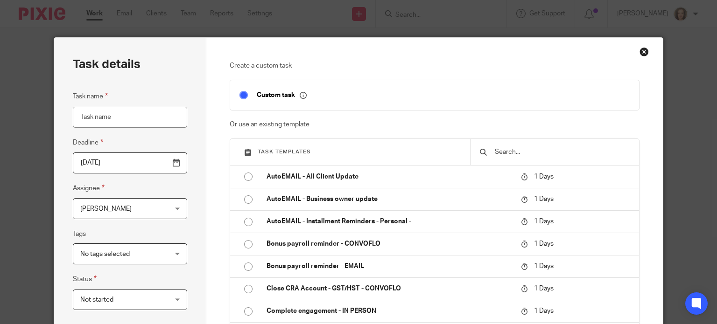
click at [517, 150] on input "text" at bounding box center [562, 152] width 136 height 10
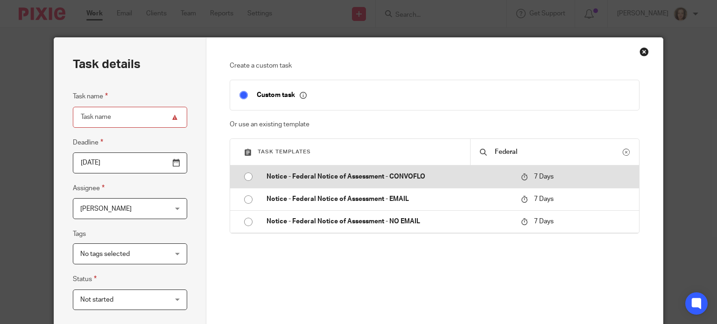
type input "Federal"
click at [401, 177] on p "Notice - Federal Notice of Assessment - CONVOFLO" at bounding box center [389, 176] width 245 height 9
type input "2025-08-21"
type input "Notice - Federal Notice of Assessment - CONVOFLO"
checkbox input "false"
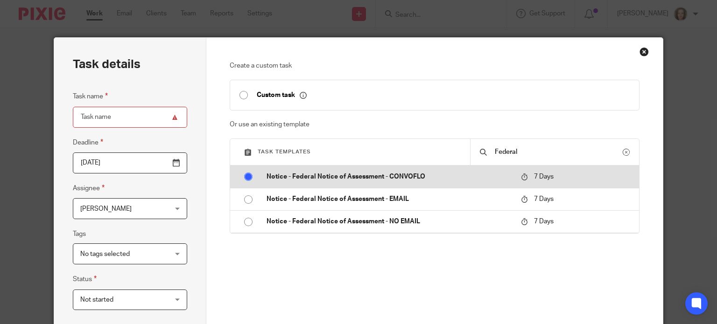
radio input "true"
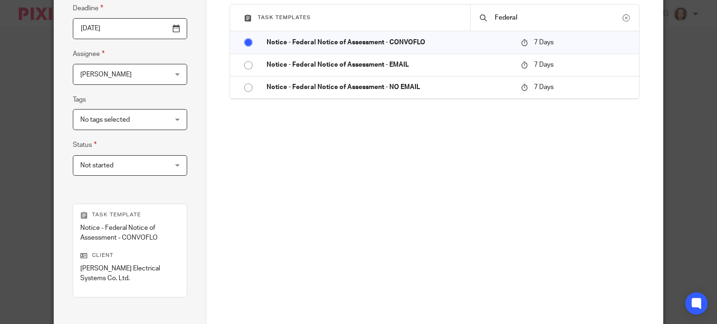
scroll to position [236, 0]
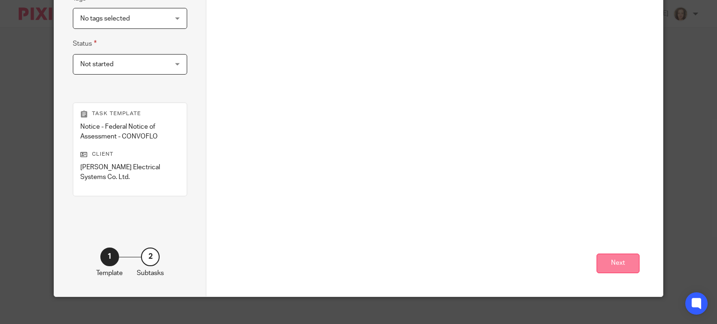
click at [608, 258] on button "Next" at bounding box center [618, 264] width 43 height 20
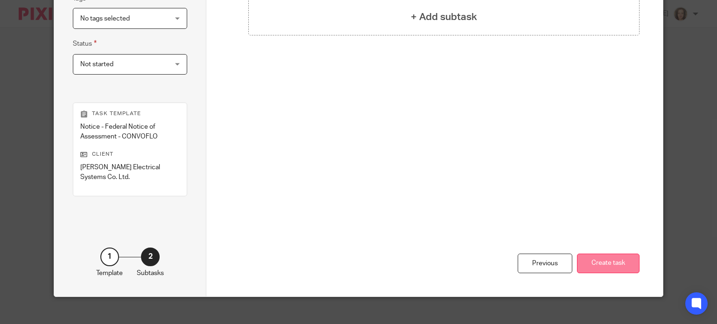
click at [612, 254] on button "Create task" at bounding box center [608, 264] width 63 height 20
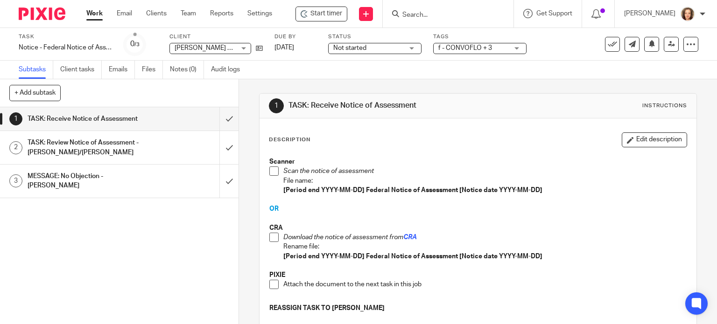
click at [272, 237] on span at bounding box center [273, 237] width 9 height 9
click at [271, 285] on span at bounding box center [273, 284] width 9 height 9
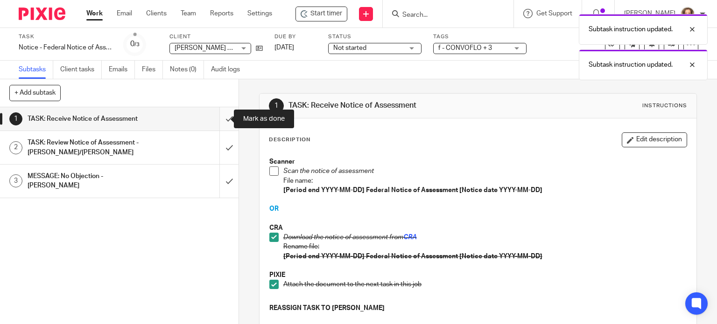
click at [218, 119] on input "submit" at bounding box center [119, 118] width 239 height 23
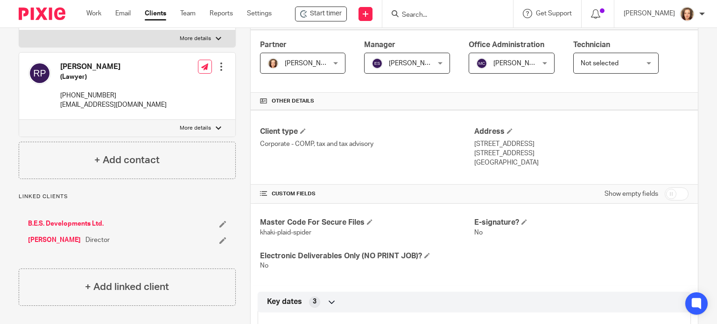
scroll to position [187, 0]
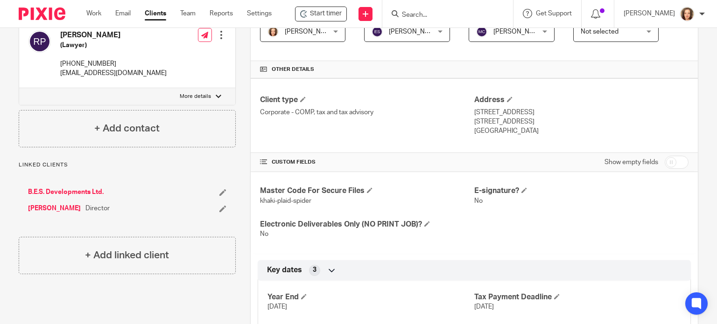
click at [669, 159] on input "checkbox" at bounding box center [677, 162] width 24 height 13
checkbox input "true"
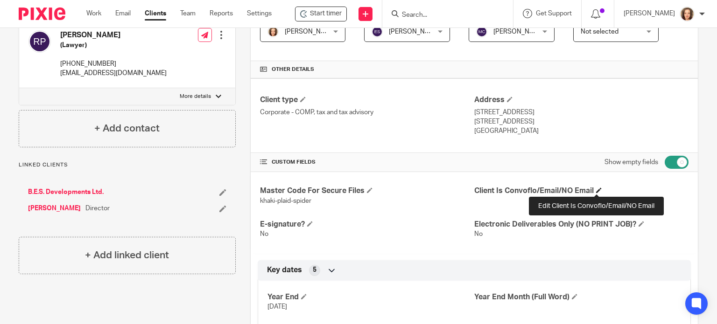
click at [596, 189] on span at bounding box center [599, 191] width 6 height 6
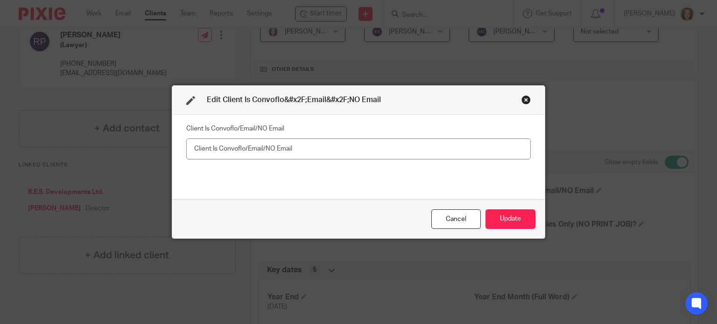
type input "D"
type input "Convoflo"
click at [502, 222] on button "Update" at bounding box center [511, 220] width 50 height 20
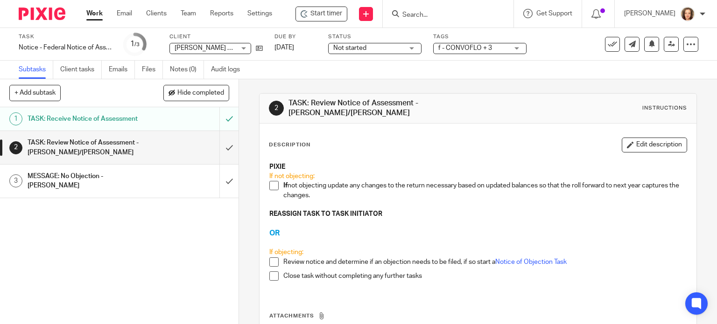
click at [271, 183] on span at bounding box center [273, 185] width 9 height 9
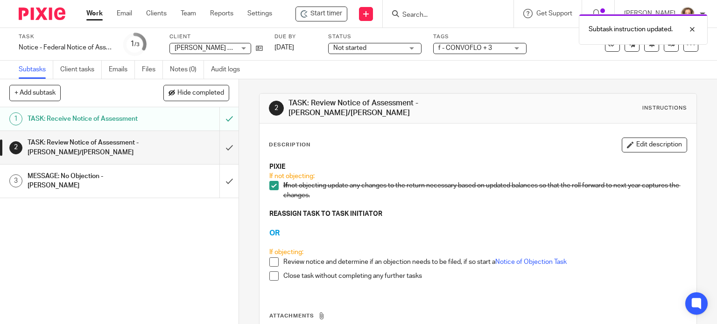
click at [314, 312] on th "Attachments" at bounding box center [478, 319] width 419 height 14
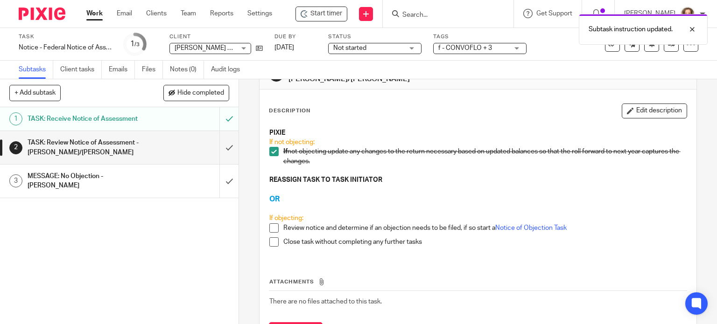
scroll to position [76, 0]
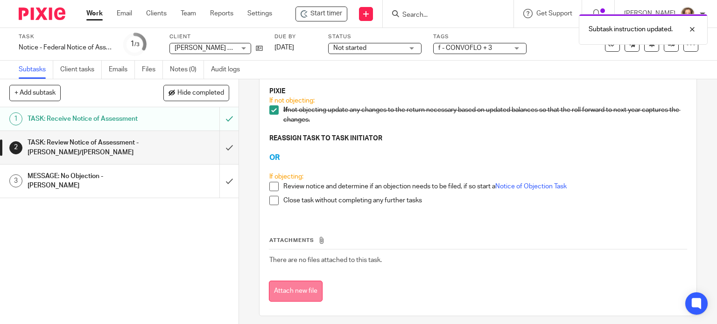
click at [296, 283] on button "Attach new file" at bounding box center [296, 291] width 54 height 21
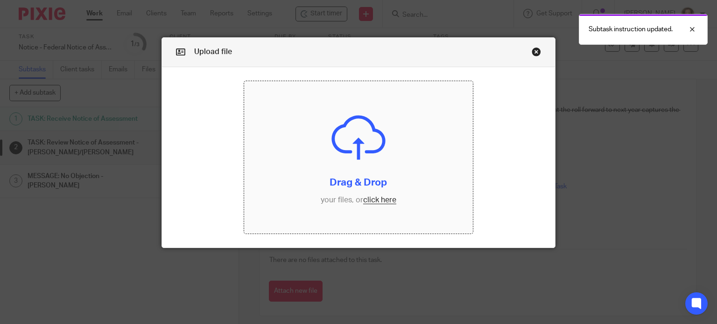
click at [374, 198] on input "file" at bounding box center [358, 157] width 229 height 153
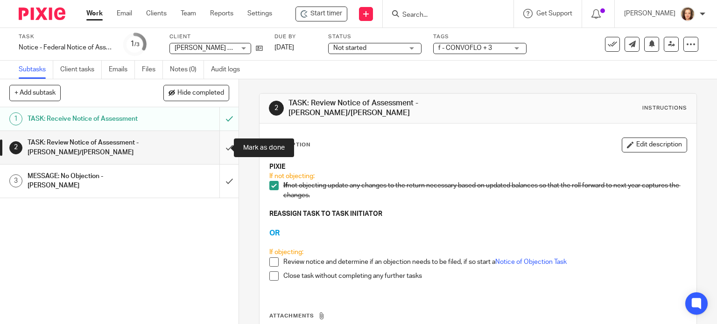
click at [217, 145] on input "submit" at bounding box center [119, 147] width 239 height 33
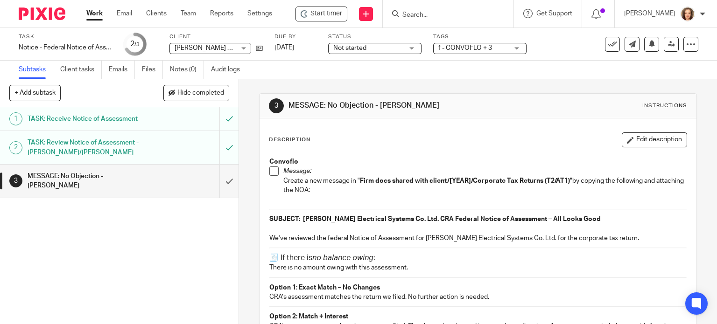
drag, startPoint x: 636, startPoint y: 139, endPoint x: 595, endPoint y: 148, distance: 42.4
click at [636, 139] on button "Edit description" at bounding box center [654, 140] width 65 height 15
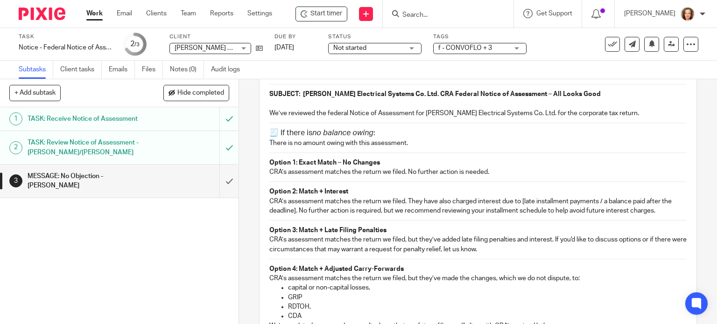
scroll to position [128, 0]
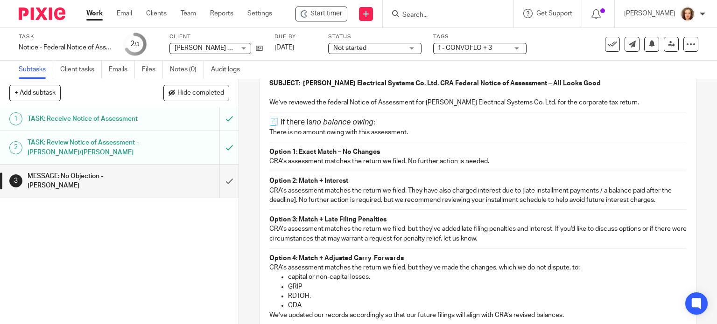
click at [269, 120] on h3 "🧾 If there is no balance owing :" at bounding box center [478, 123] width 418 height 10
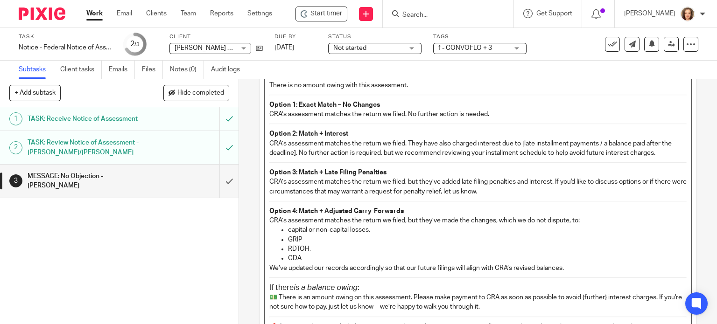
scroll to position [175, 0]
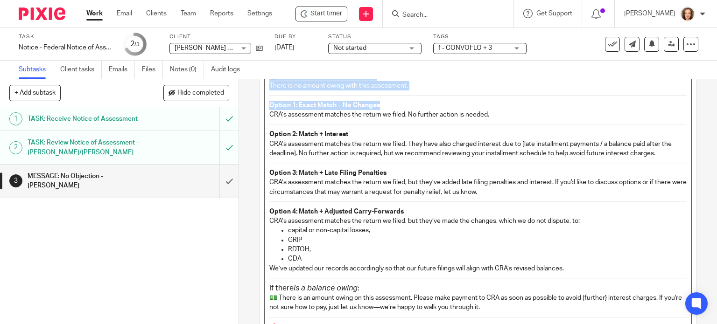
click at [395, 106] on p "Option 1: Exact Match – No Changes" at bounding box center [478, 105] width 418 height 9
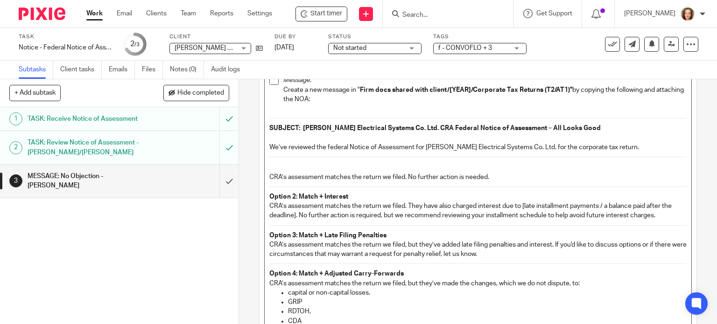
scroll to position [71, 0]
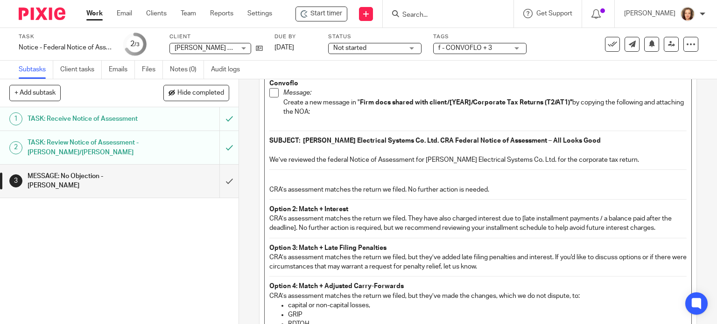
click at [616, 161] on p "We’ve reviewed the federal Notice of Assessment for Blouin Electrical Systems C…" at bounding box center [478, 159] width 418 height 9
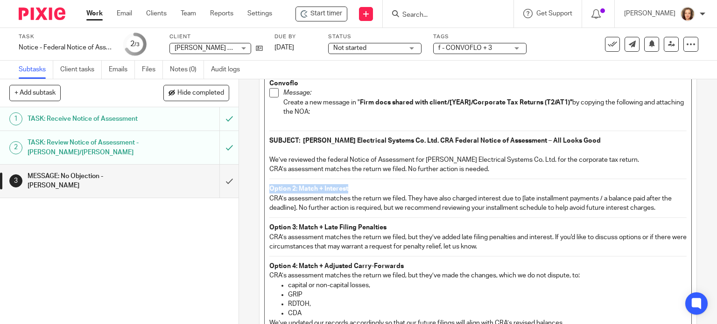
click at [452, 188] on p "Option 2: Match + Interest" at bounding box center [478, 188] width 418 height 9
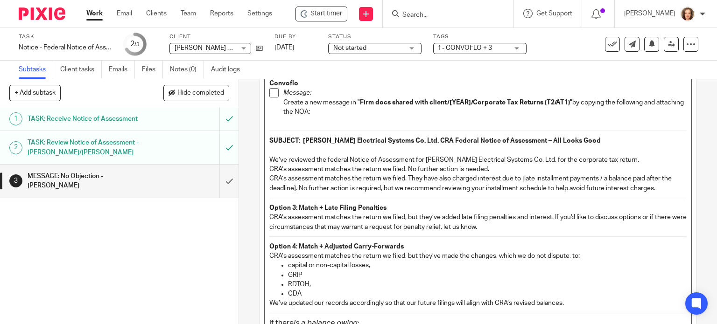
click at [661, 188] on p "CRA’s assessment matches the return we filed. They have also charged interest d…" at bounding box center [478, 183] width 418 height 19
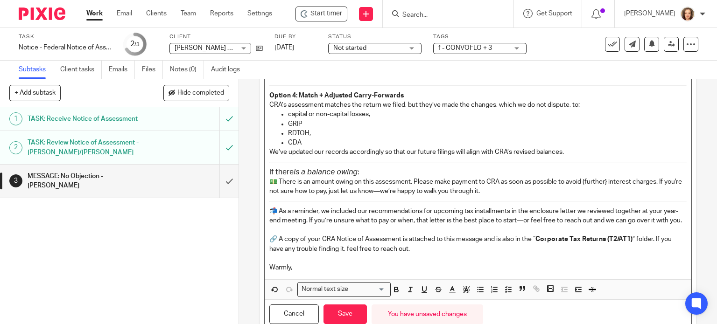
scroll to position [223, 0]
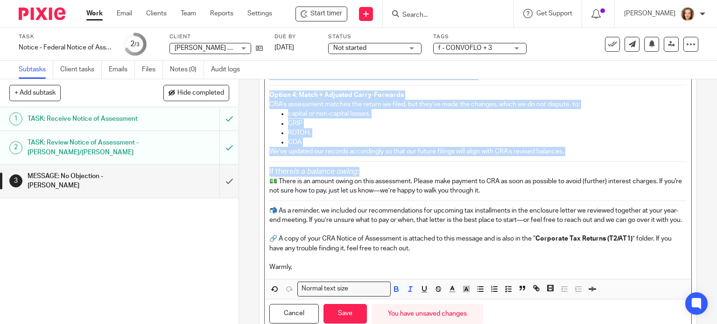
click at [366, 169] on h3 "If there is a balance owing :" at bounding box center [478, 172] width 418 height 10
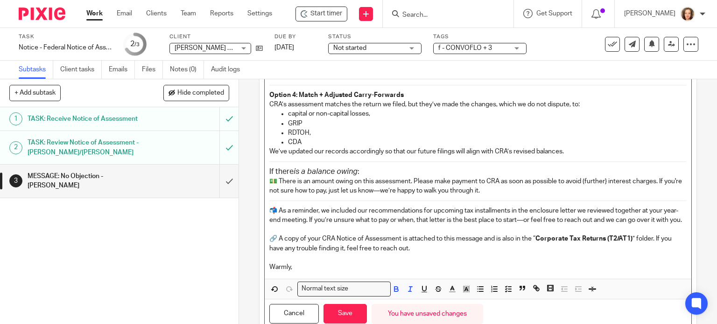
scroll to position [88, 0]
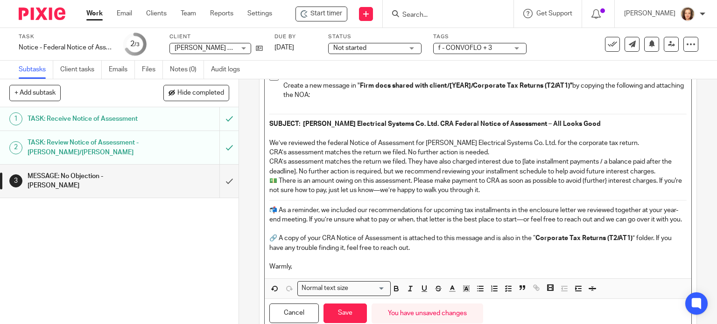
click at [510, 192] on p "💵 There is an amount owing on this assessment. Please make payment to CRA as so…" at bounding box center [478, 185] width 418 height 19
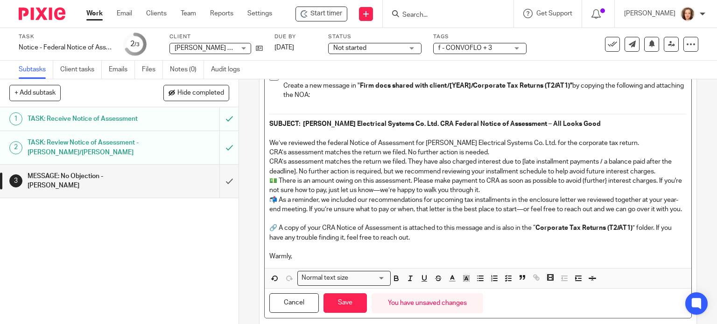
click at [310, 224] on p at bounding box center [478, 218] width 418 height 9
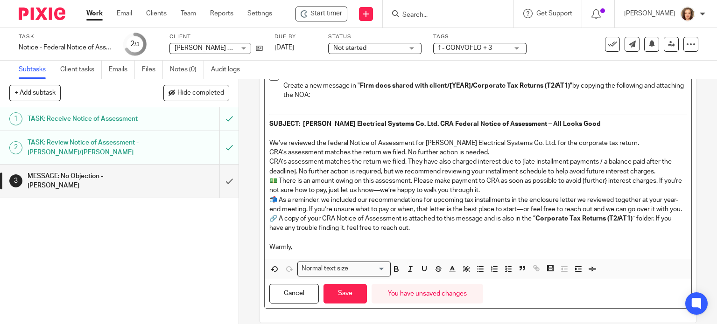
click at [290, 243] on p at bounding box center [478, 237] width 418 height 9
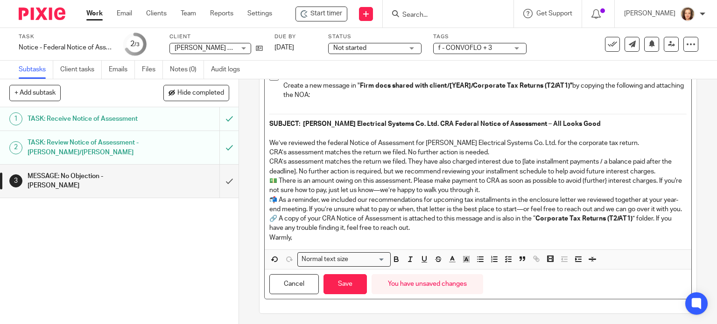
click at [289, 243] on p "Warmly," at bounding box center [478, 237] width 418 height 9
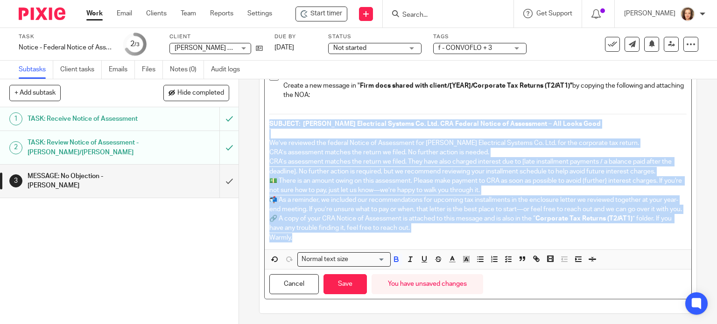
drag, startPoint x: 296, startPoint y: 250, endPoint x: 242, endPoint y: 122, distance: 138.9
click at [242, 122] on div "3 MESSAGE: No Objection - MICHELE Instructions Description Convoflo Message: Cr…" at bounding box center [478, 201] width 478 height 245
copy div "SUBJECT: Blouin Electrical Systems Co. Ltd. CRA Federal Notice of Assessment – …"
click at [336, 295] on button "Save" at bounding box center [345, 285] width 43 height 20
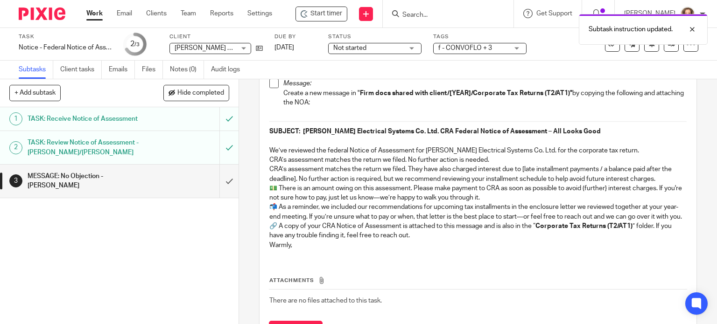
scroll to position [95, 0]
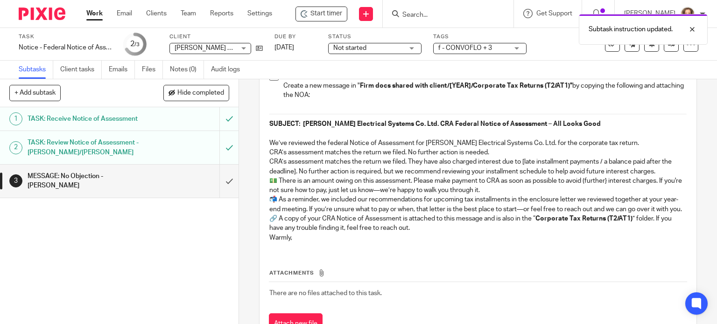
click at [362, 214] on p "📬 As a reminder, we included our recommendations for upcoming tax installments …" at bounding box center [478, 204] width 418 height 19
click at [218, 177] on input "submit" at bounding box center [119, 181] width 239 height 33
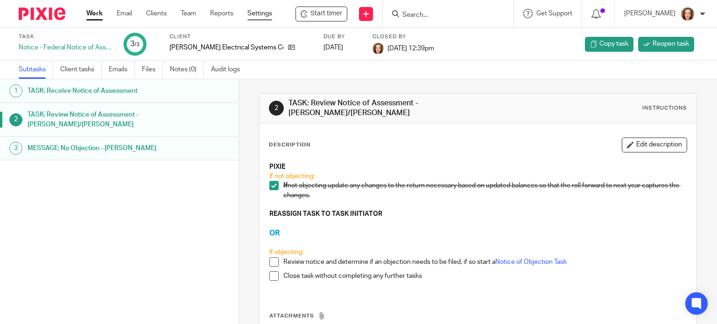
click at [258, 16] on link "Settings" at bounding box center [259, 13] width 25 height 9
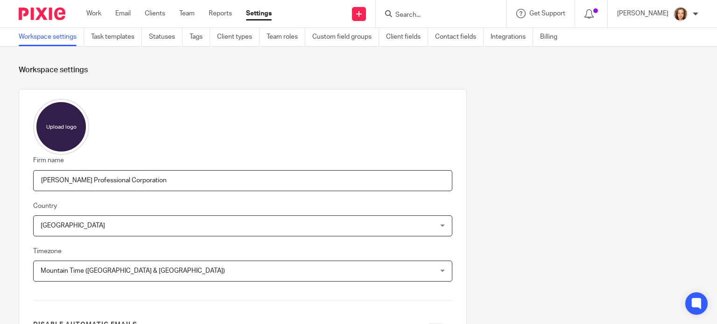
click at [424, 12] on input "Search" at bounding box center [436, 15] width 84 height 8
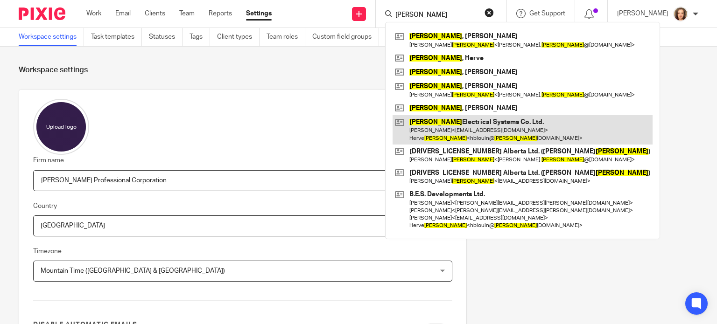
type input "blouin"
click at [444, 129] on link at bounding box center [523, 129] width 260 height 29
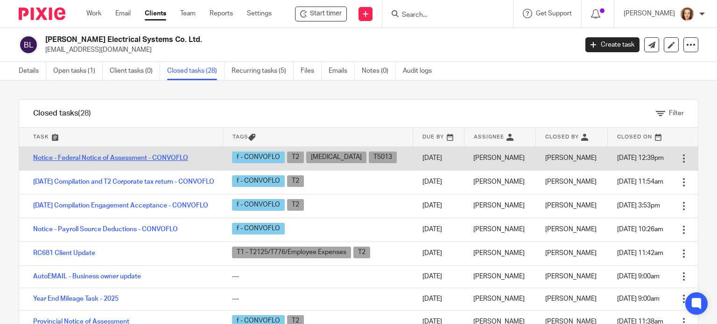
click at [129, 158] on link "Notice - Federal Notice of Assessment - CONVOFLO" at bounding box center [110, 158] width 155 height 7
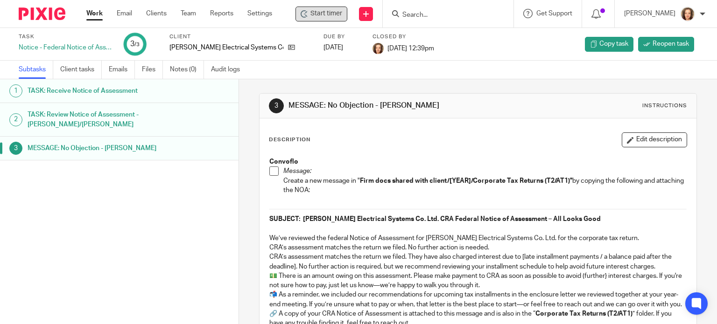
click at [323, 13] on span "Start timer" at bounding box center [326, 14] width 32 height 10
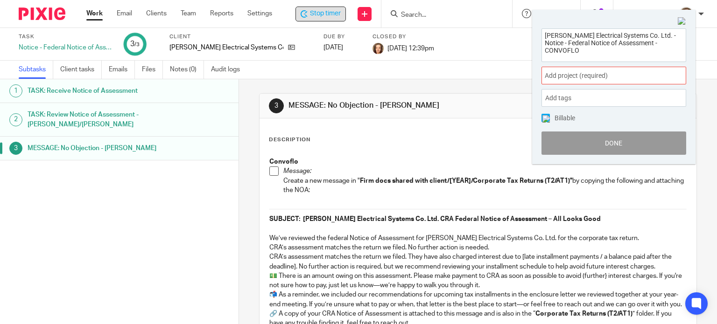
drag, startPoint x: 674, startPoint y: 42, endPoint x: 502, endPoint y: 23, distance: 172.8
click at [502, 23] on body "Work Email Clients Team Reports Settings Work Email Clients Team Reports Settin…" at bounding box center [358, 162] width 717 height 324
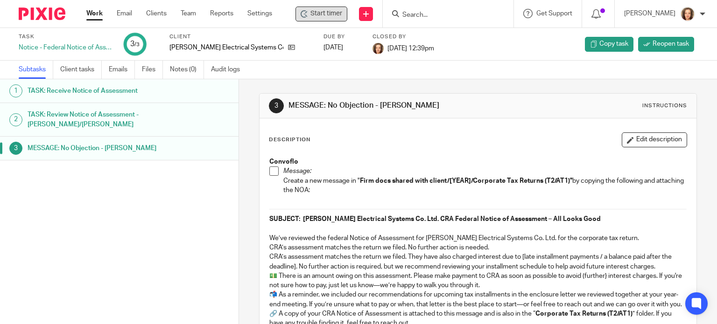
click at [350, 85] on div "3 MESSAGE: No Objection - MICHELE Instructions Description Edit description Con…" at bounding box center [478, 268] width 438 height 379
click at [459, 50] on div "Task Notice - Federal Notice of Assessment - CONVOFLO 3 /3 Client Blouin Electr…" at bounding box center [302, 44] width 566 height 22
click at [258, 13] on link "Settings" at bounding box center [259, 13] width 25 height 9
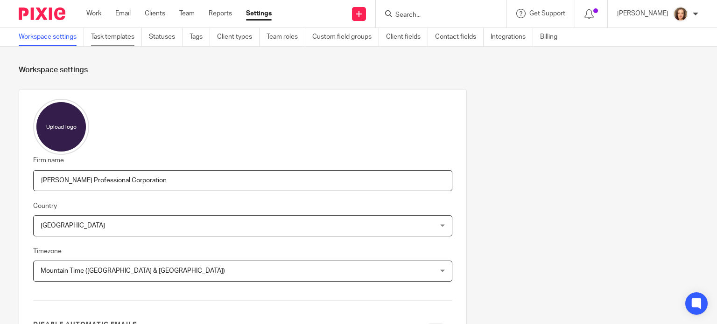
click at [119, 35] on link "Task templates" at bounding box center [116, 37] width 51 height 18
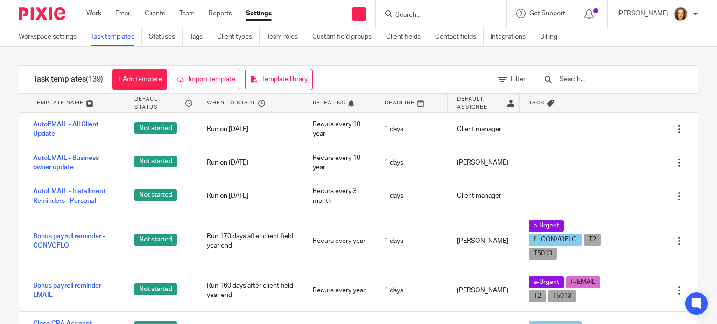
click at [603, 89] on div at bounding box center [605, 80] width 158 height 28
click at [588, 77] on input "text" at bounding box center [613, 79] width 109 height 10
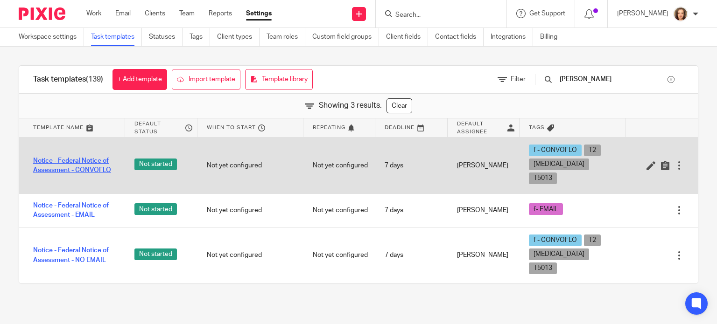
type input "[PERSON_NAME]"
click at [83, 159] on link "Notice - Federal Notice of Assessment - CONVOFLO" at bounding box center [74, 165] width 83 height 19
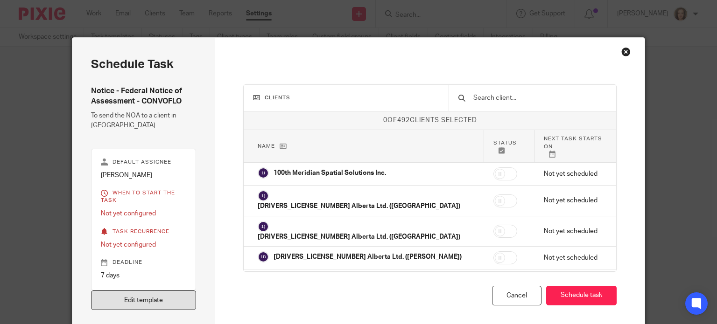
click at [164, 300] on link "Edit template" at bounding box center [144, 301] width 106 height 20
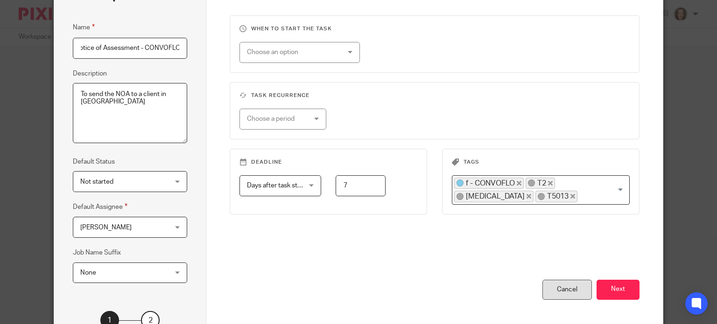
scroll to position [151, 0]
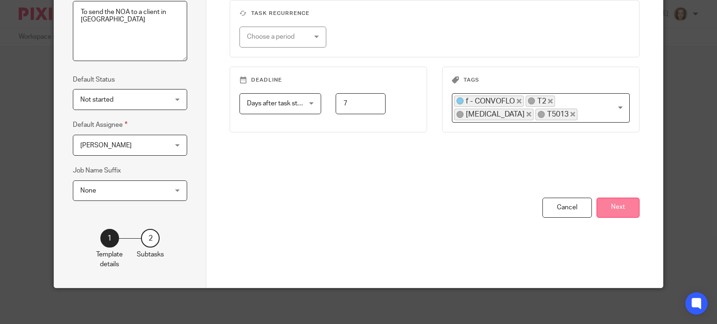
click at [612, 208] on button "Next" at bounding box center [618, 208] width 43 height 20
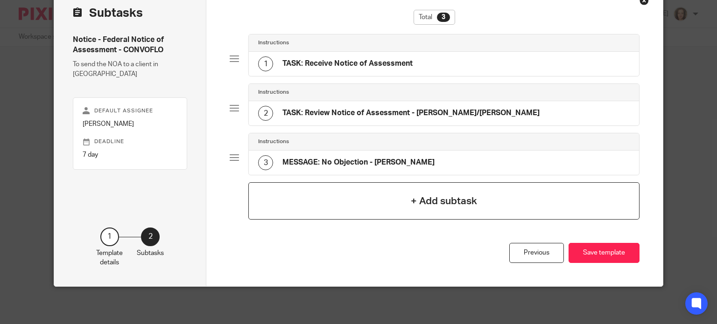
scroll to position [50, 0]
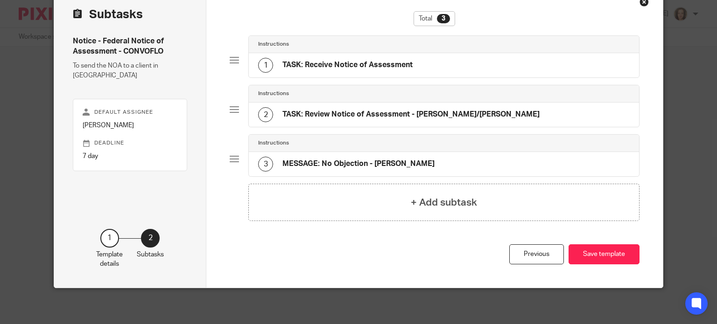
click at [380, 157] on div "3 MESSAGE: No Objection - MICHELE" at bounding box center [346, 164] width 176 height 15
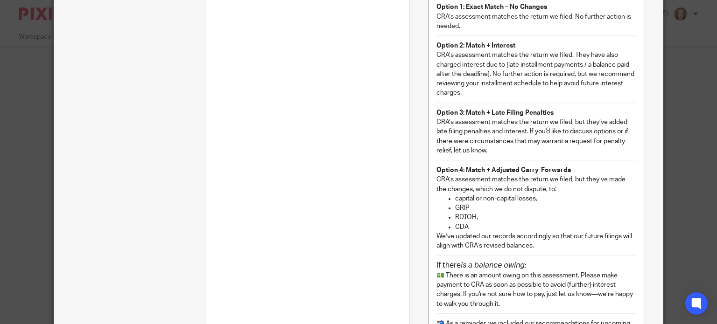
scroll to position [342, 0]
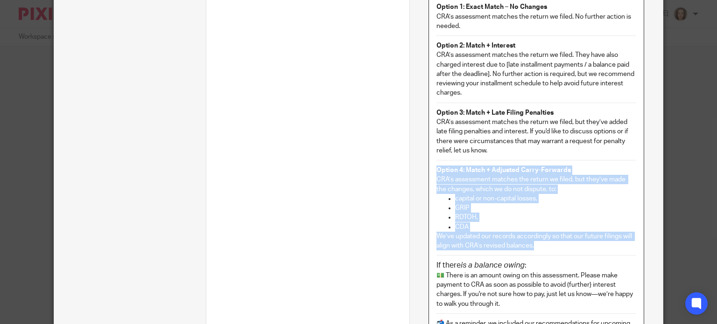
drag, startPoint x: 532, startPoint y: 244, endPoint x: 431, endPoint y: 172, distance: 124.5
click at [431, 172] on div "Convoflo Message: Create a new message in " Firm docs shared with client/[YEAR]…" at bounding box center [536, 138] width 215 height 594
copy div "Option 4: Match + Adjusted Carry-Forwards CRA’s assessment matches the return w…"
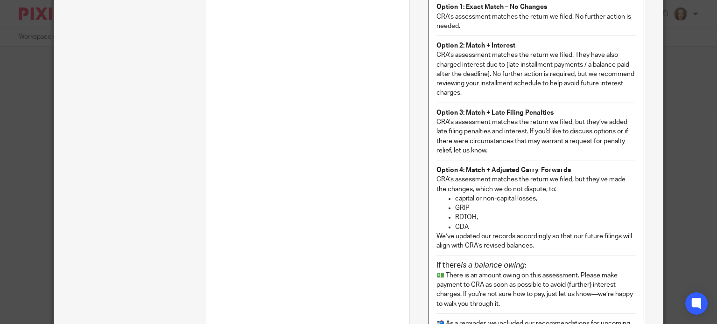
click at [437, 42] on strong "Option 2: Match + Interest" at bounding box center [476, 45] width 79 height 7
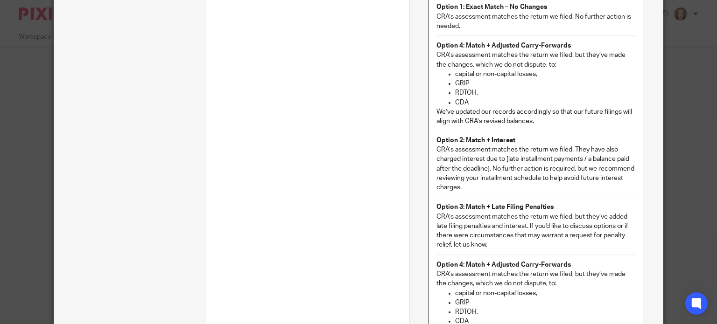
click at [457, 47] on strong "Option 4: Match + Adjusted Carry-Forwards" at bounding box center [504, 45] width 134 height 7
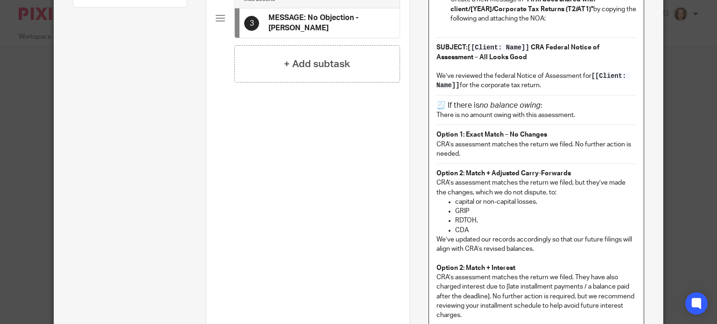
scroll to position [213, 0]
click at [431, 134] on div "Convoflo Message: Create a new message in " Firm docs shared with client/[YEAR]…" at bounding box center [536, 313] width 215 height 689
copy strong "No Balance Owing"
click at [431, 174] on div "Convoflo Message: Create a new message in " Firm docs shared with client/[YEAR]…" at bounding box center [536, 313] width 215 height 689
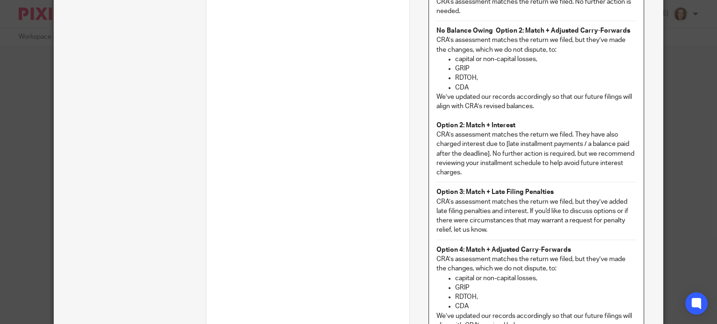
scroll to position [365, 0]
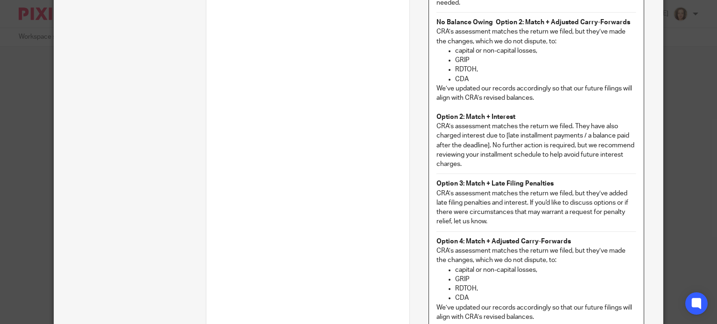
click at [431, 117] on div "Convoflo Message: Create a new message in " Firm docs shared with client/[YEAR]…" at bounding box center [536, 161] width 215 height 689
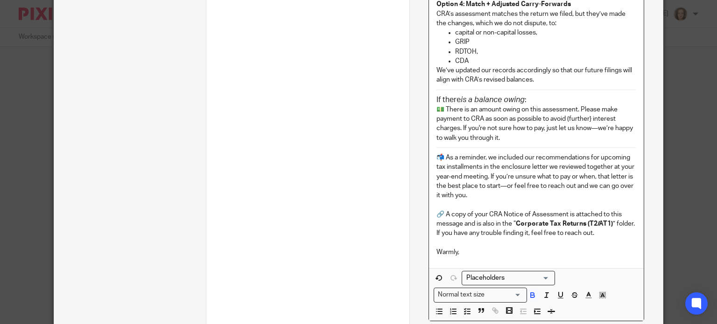
scroll to position [622, 0]
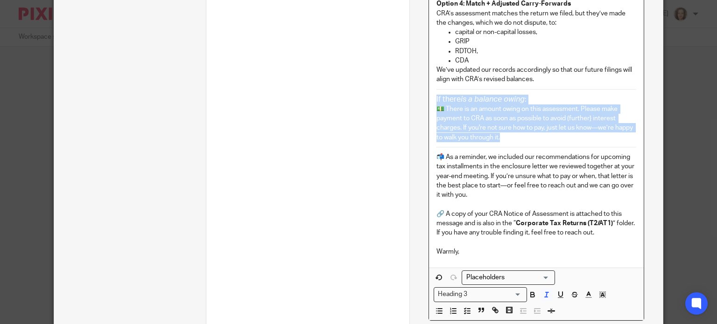
drag, startPoint x: 507, startPoint y: 135, endPoint x: 429, endPoint y: 103, distance: 84.2
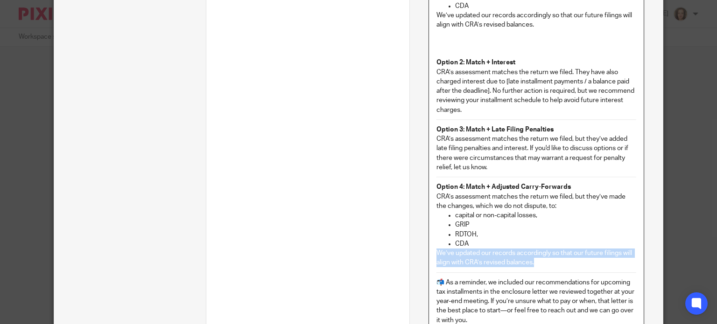
scroll to position [435, 0]
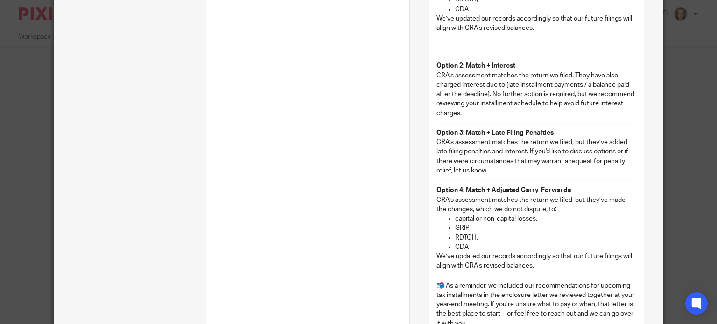
click at [441, 39] on p at bounding box center [537, 37] width 200 height 9
click at [441, 48] on p at bounding box center [537, 46] width 200 height 9
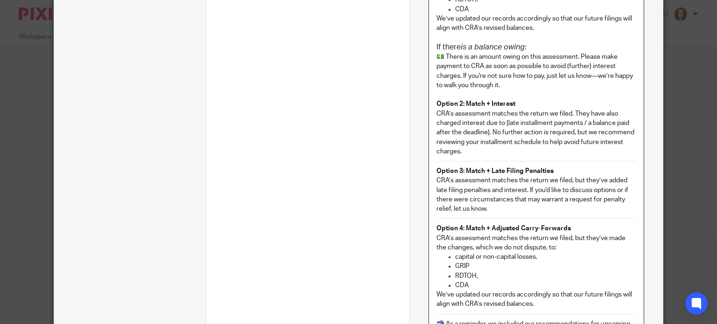
click at [444, 36] on p at bounding box center [537, 37] width 200 height 9
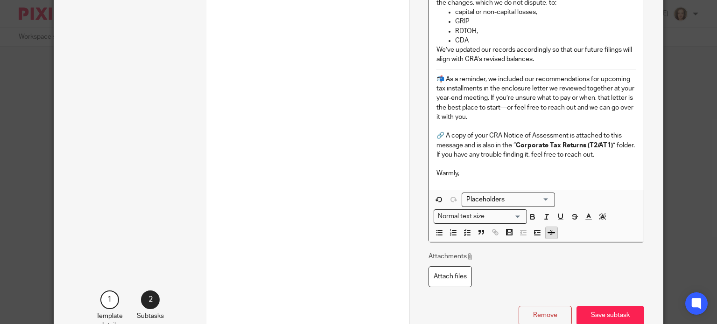
click at [547, 227] on button "button" at bounding box center [552, 233] width 12 height 12
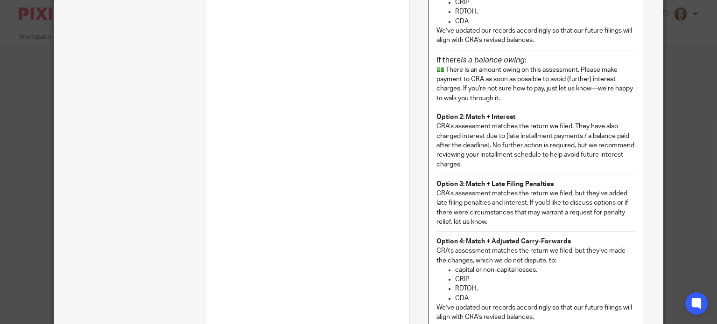
scroll to position [424, 0]
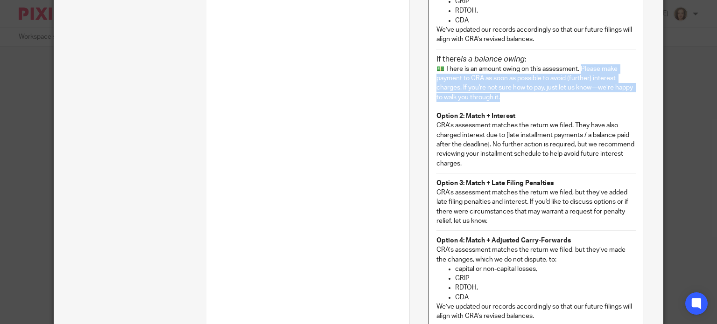
drag, startPoint x: 579, startPoint y: 68, endPoint x: 505, endPoint y: 99, distance: 80.4
click at [505, 99] on p "💵 There is an amount owing on this assessment. Please make payment to CRA as so…" at bounding box center [537, 83] width 200 height 38
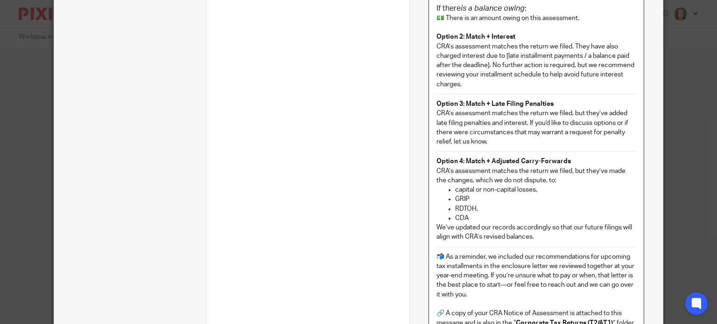
scroll to position [494, 0]
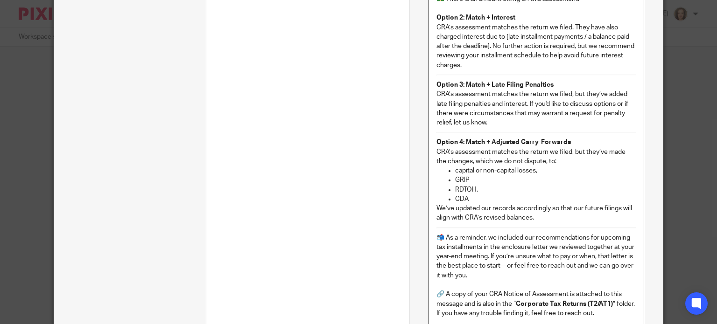
click at [540, 217] on p "We’ve updated our records accordingly so that our future filings will align wit…" at bounding box center [537, 213] width 200 height 19
click at [429, 239] on div "Convoflo Message: Create a new message in " Firm docs shared with client/[YEAR]…" at bounding box center [536, 19] width 215 height 660
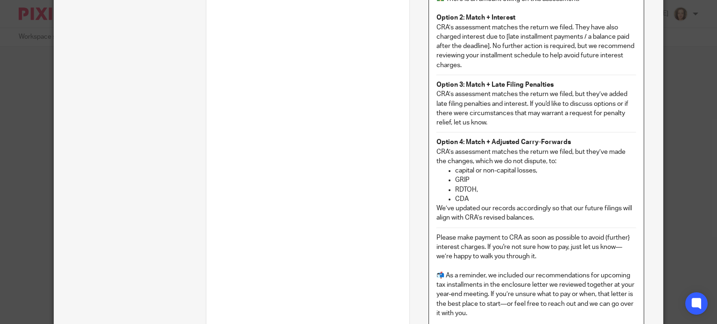
click at [429, 229] on div "Convoflo Message: Create a new message in " Firm docs shared with client/[YEAR]…" at bounding box center [536, 38] width 215 height 698
click at [443, 264] on p at bounding box center [537, 265] width 200 height 9
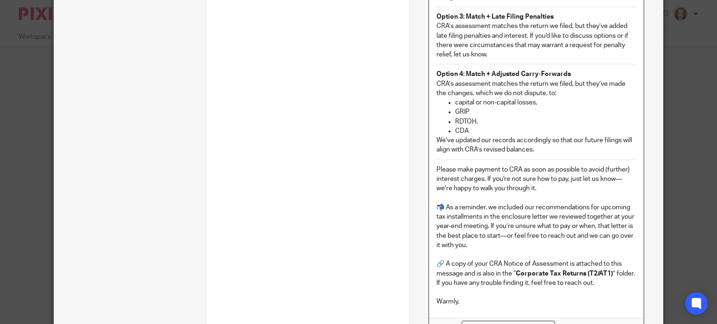
scroll to position [681, 0]
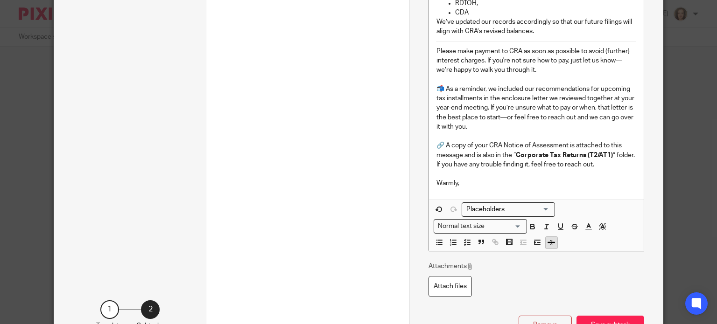
click at [547, 242] on icon "button" at bounding box center [551, 243] width 8 height 8
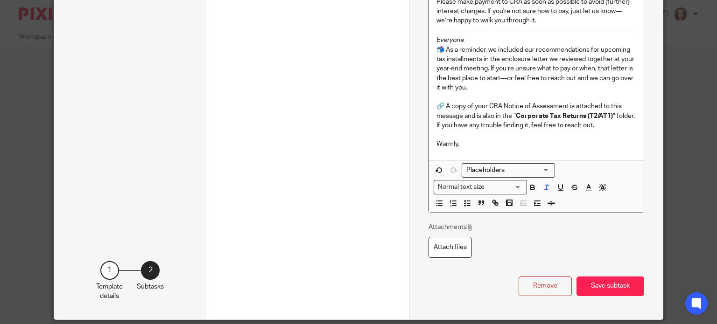
scroll to position [761, 0]
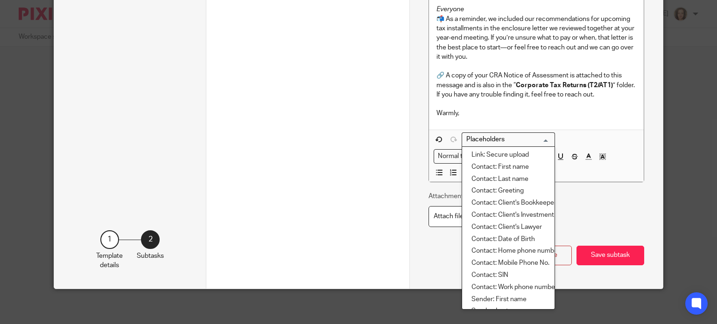
click at [506, 139] on input "Search for option" at bounding box center [506, 140] width 86 height 10
click at [443, 156] on div "Normal text size" at bounding box center [478, 156] width 88 height 12
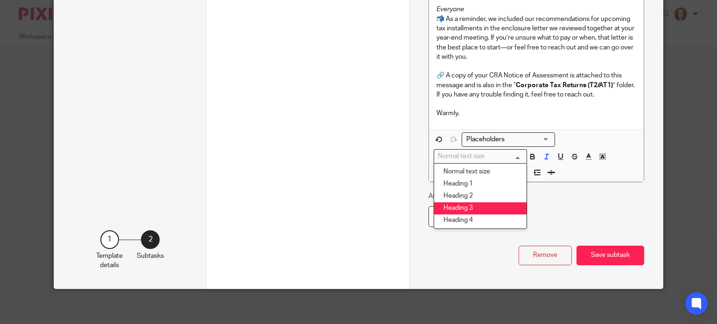
click at [460, 203] on li "Heading 3" at bounding box center [480, 209] width 92 height 12
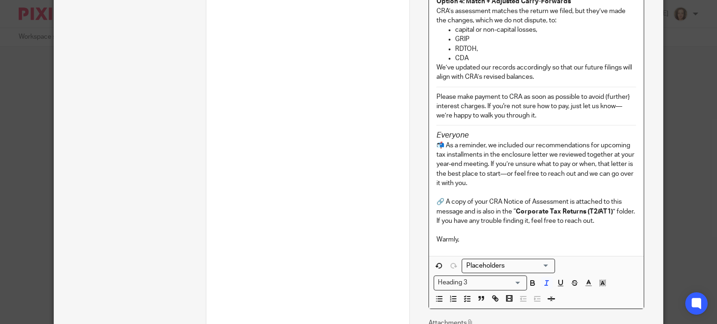
scroll to position [633, 0]
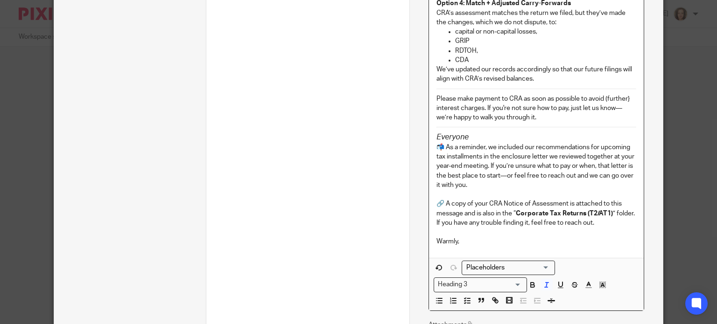
click at [481, 134] on h3 "Everyone" at bounding box center [537, 138] width 200 height 10
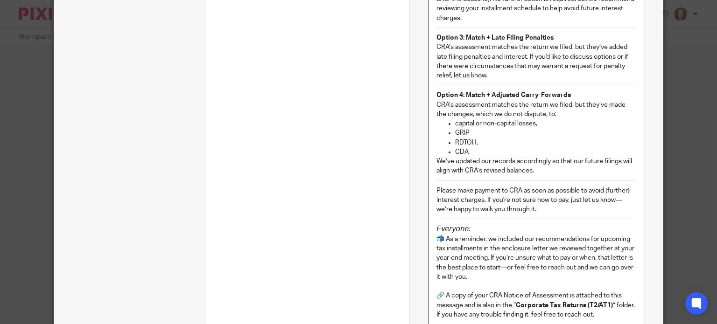
scroll to position [540, 0]
drag, startPoint x: 481, startPoint y: 125, endPoint x: 472, endPoint y: 125, distance: 8.9
click at [472, 125] on p "capital or non-capital losses," at bounding box center [545, 124] width 181 height 9
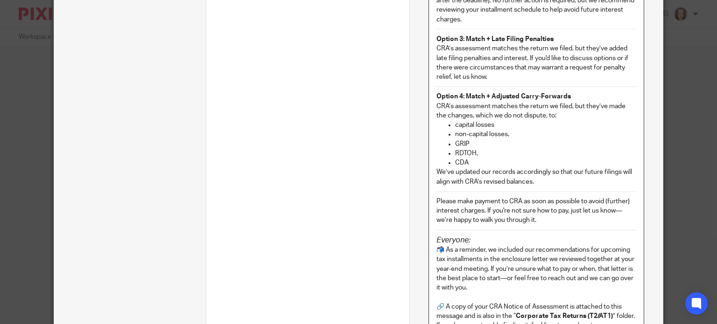
click at [504, 125] on p "capital losses" at bounding box center [545, 124] width 181 height 9
click at [474, 160] on p "CDA" at bounding box center [545, 162] width 181 height 9
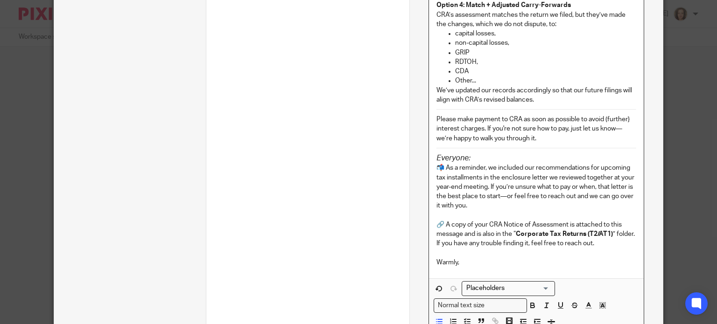
scroll to position [668, 0]
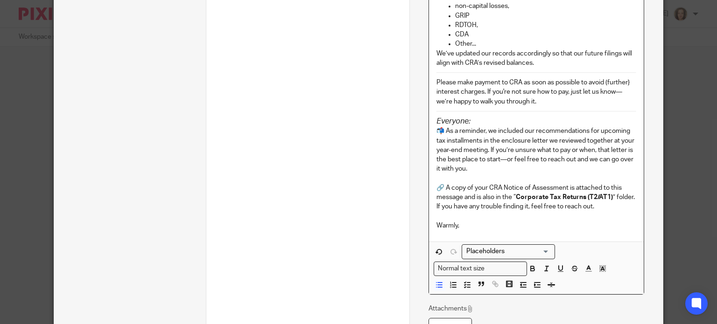
click at [484, 174] on p at bounding box center [537, 178] width 200 height 9
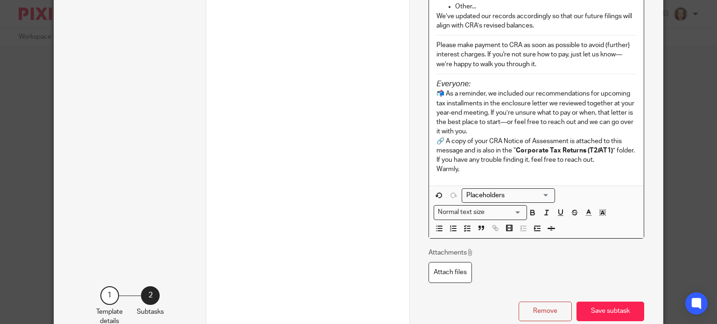
scroll to position [761, 0]
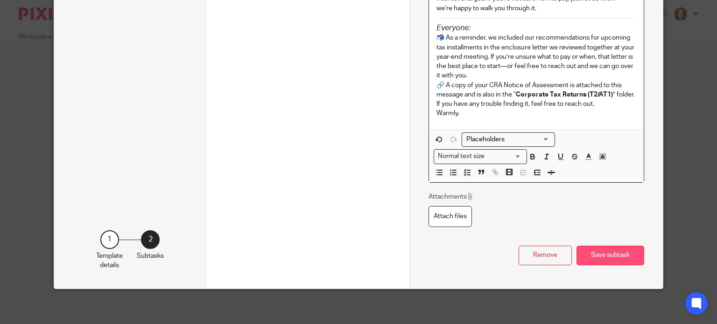
click at [605, 250] on button "Save subtask" at bounding box center [611, 256] width 68 height 20
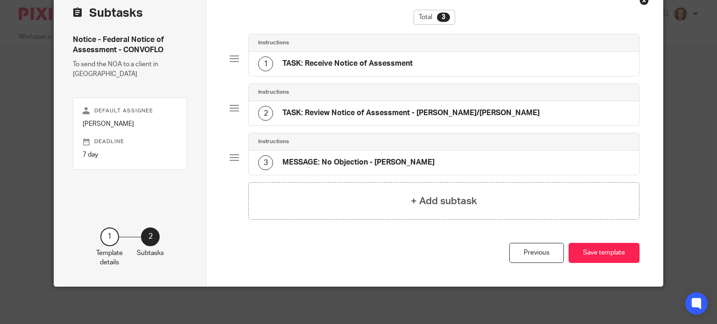
scroll to position [50, 0]
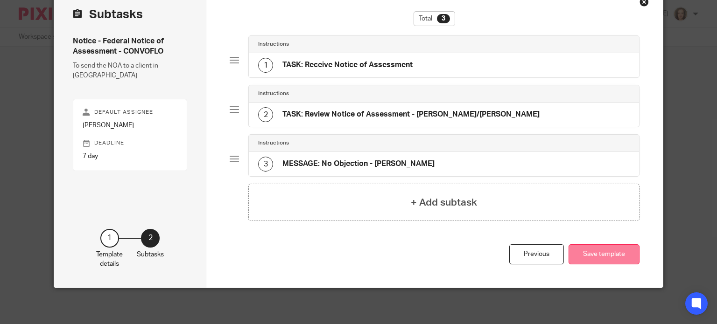
click at [593, 254] on button "Save template" at bounding box center [604, 255] width 71 height 20
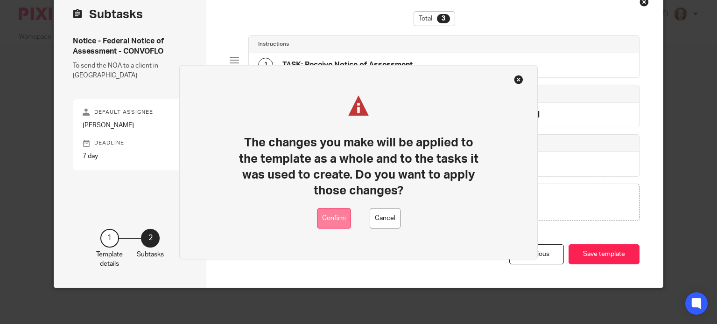
click at [334, 214] on button "Confirm" at bounding box center [334, 218] width 34 height 21
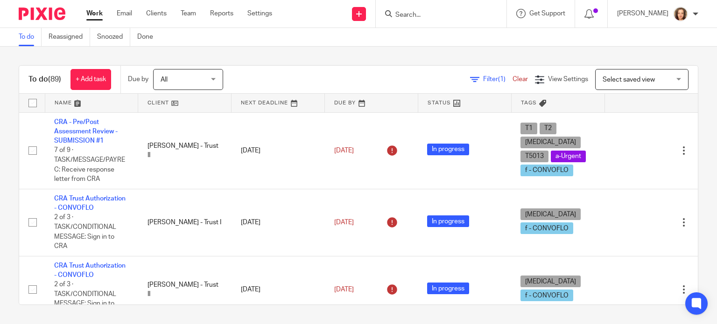
drag, startPoint x: 0, startPoint y: 0, endPoint x: 288, endPoint y: 55, distance: 292.8
click at [288, 55] on div "To do (89) + Add task Due by All All Today Tomorrow This week Next week This mo…" at bounding box center [358, 185] width 717 height 277
click at [156, 13] on link "Clients" at bounding box center [156, 13] width 21 height 9
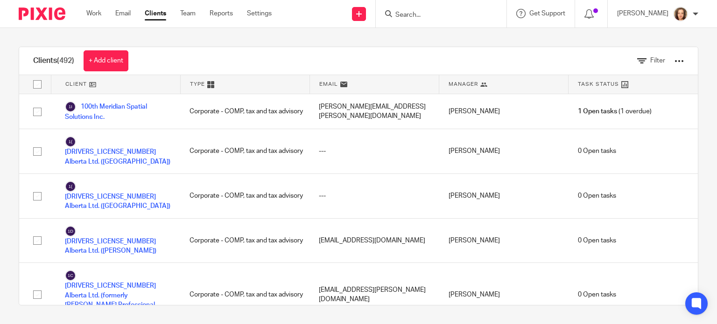
click at [675, 60] on div at bounding box center [679, 60] width 9 height 9
click at [641, 93] on link "Export clients to CSV file" at bounding box center [621, 96] width 94 height 14
click at [568, 31] on div "Clients (492) + Add client Filter Client Type Email Manager Task Status 100th M…" at bounding box center [358, 176] width 717 height 296
click at [650, 61] on span "Filter" at bounding box center [657, 60] width 15 height 7
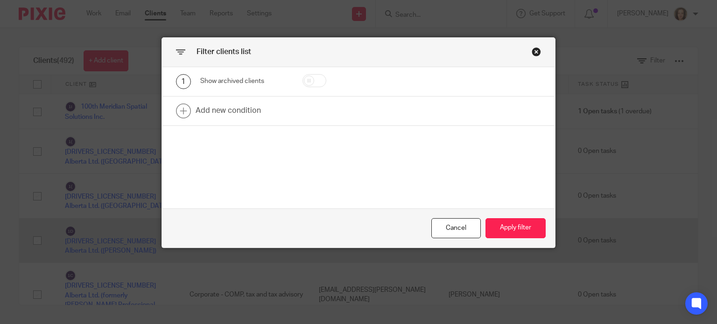
click at [447, 229] on div "Cancel" at bounding box center [455, 228] width 49 height 20
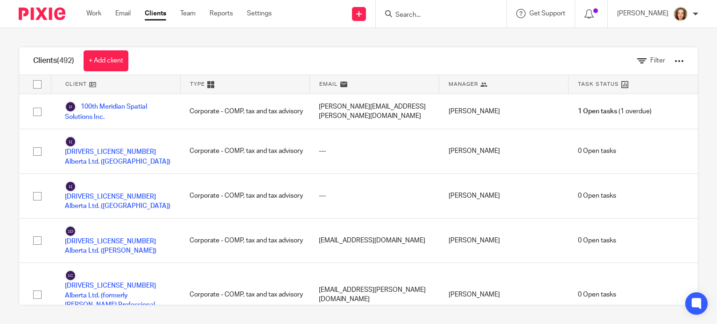
click at [550, 65] on div "Clients (492) + Add client Filter" at bounding box center [358, 61] width 679 height 28
click at [262, 35] on div "Clients (492) + Add client Filter Client Type Email Manager Task Status 100th M…" at bounding box center [358, 176] width 717 height 296
click at [89, 18] on link "Work" at bounding box center [93, 13] width 15 height 9
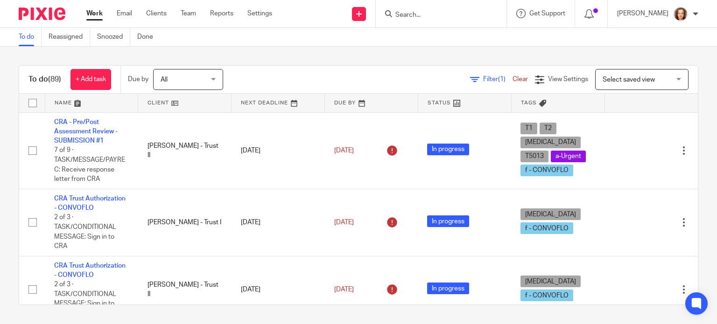
click at [432, 9] on form at bounding box center [443, 14] width 99 height 12
click at [430, 14] on input "Search" at bounding box center [436, 15] width 84 height 8
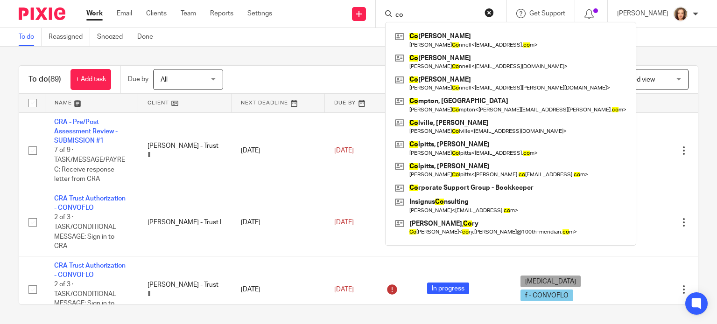
type input "c"
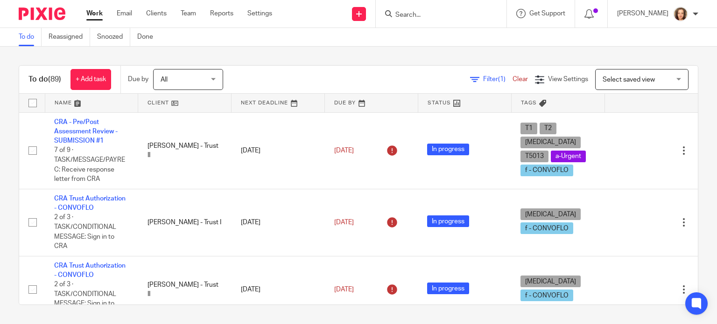
click at [483, 81] on span "Filter (1)" at bounding box center [497, 79] width 29 height 7
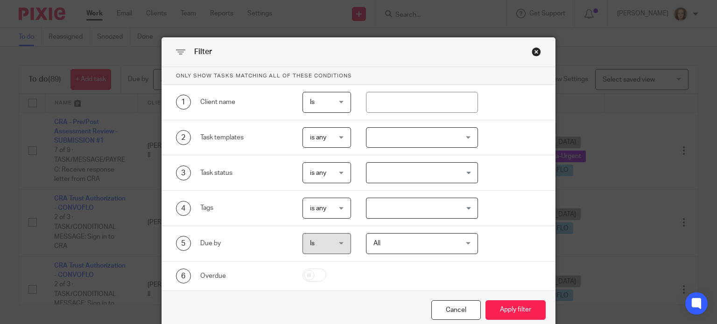
click at [398, 136] on div at bounding box center [422, 137] width 112 height 21
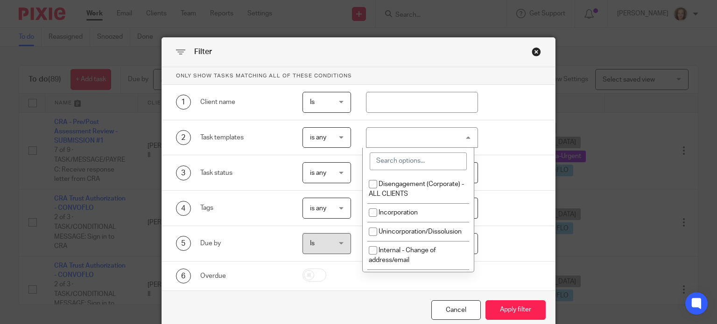
click at [411, 165] on input "search" at bounding box center [418, 162] width 97 height 18
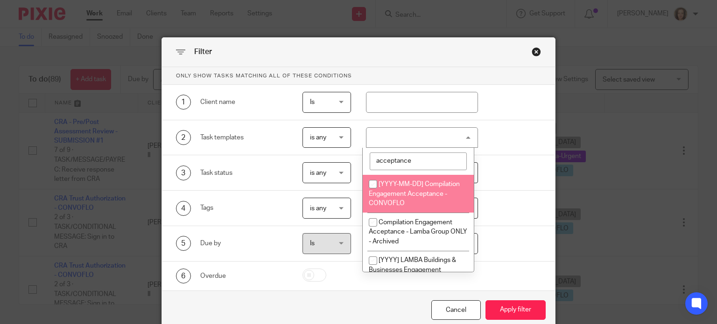
type input "acceptance"
click at [372, 182] on input "checkbox" at bounding box center [373, 185] width 18 height 18
checkbox input "true"
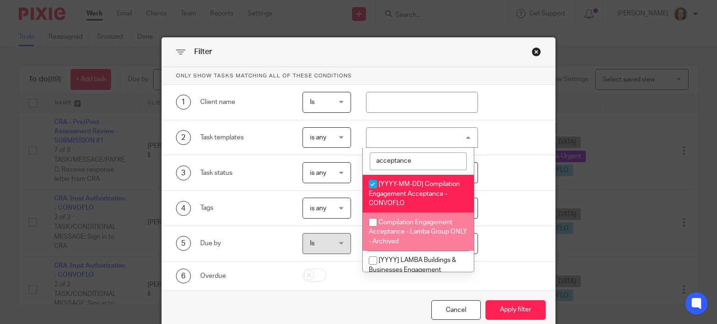
click at [373, 226] on input "checkbox" at bounding box center [373, 223] width 18 height 18
checkbox input "true"
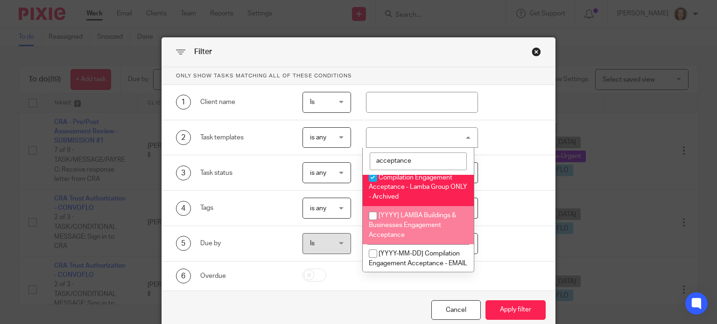
scroll to position [47, 0]
click at [372, 215] on input "checkbox" at bounding box center [373, 214] width 18 height 18
checkbox input "true"
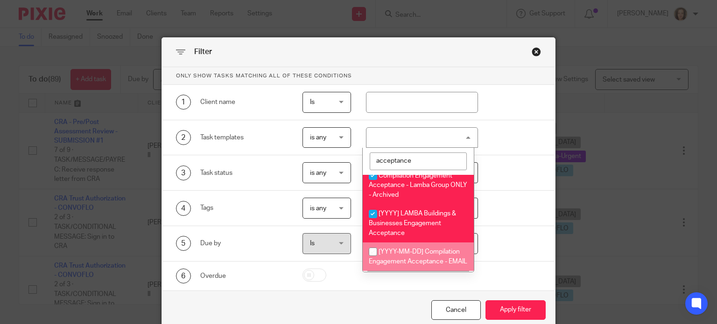
click at [372, 252] on input "checkbox" at bounding box center [373, 252] width 18 height 18
checkbox input "true"
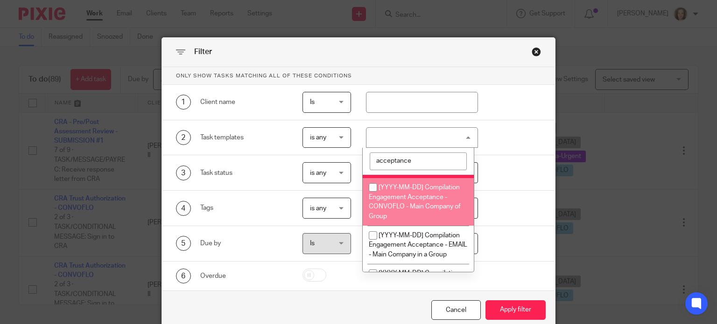
scroll to position [140, 0]
click at [372, 196] on input "checkbox" at bounding box center [373, 187] width 18 height 18
checkbox input "true"
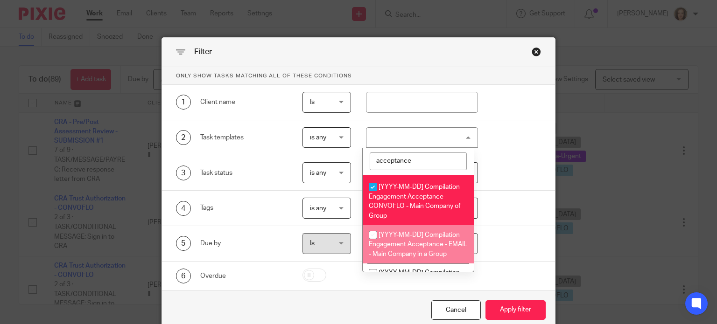
click at [373, 244] on input "checkbox" at bounding box center [373, 235] width 18 height 18
checkbox input "true"
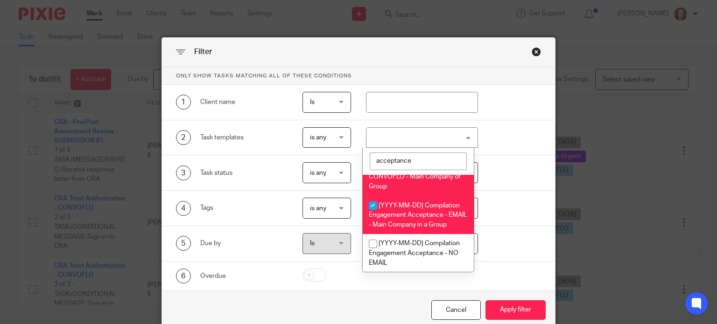
scroll to position [193, 0]
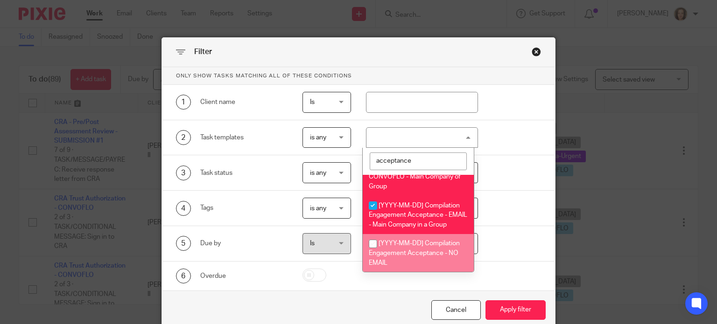
click at [369, 244] on input "checkbox" at bounding box center [373, 244] width 18 height 18
checkbox input "true"
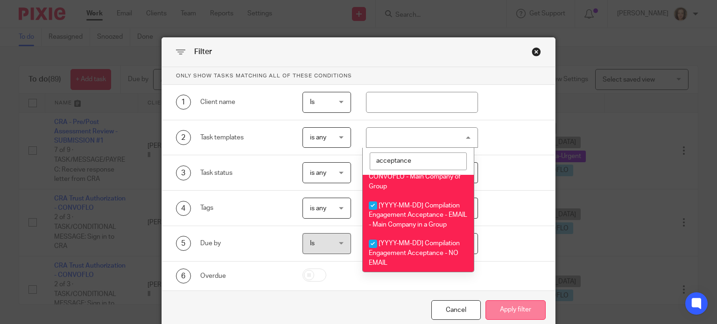
click at [499, 308] on button "Apply filter" at bounding box center [516, 311] width 60 height 20
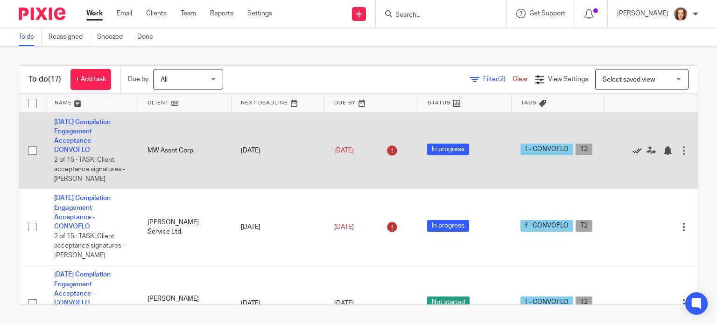
click at [633, 154] on icon at bounding box center [637, 150] width 9 height 9
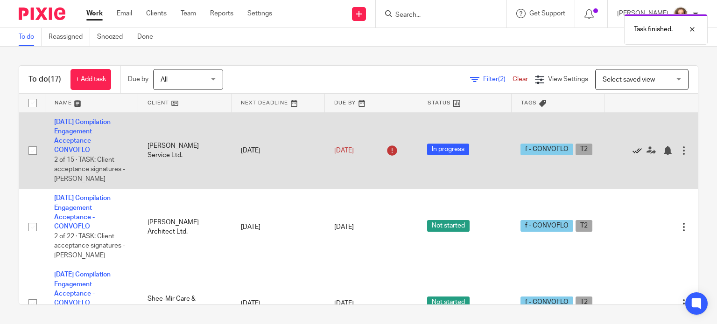
click at [633, 155] on icon at bounding box center [637, 150] width 9 height 9
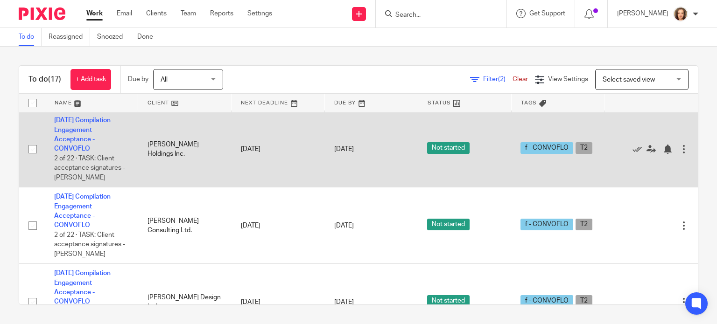
scroll to position [233, 0]
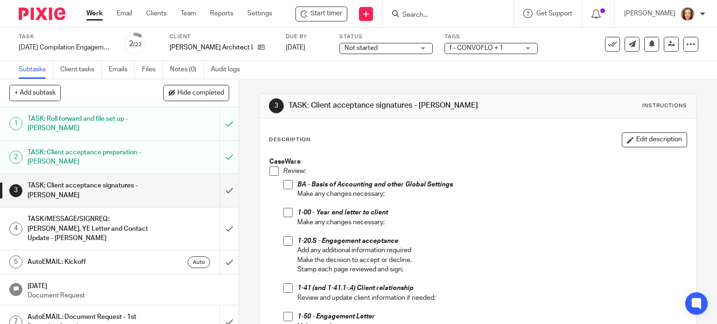
click at [317, 5] on div "Start timer Send new email Create task Add client Get Support Contact via email…" at bounding box center [505, 14] width 438 height 28
click at [327, 11] on span "Start timer" at bounding box center [326, 14] width 32 height 10
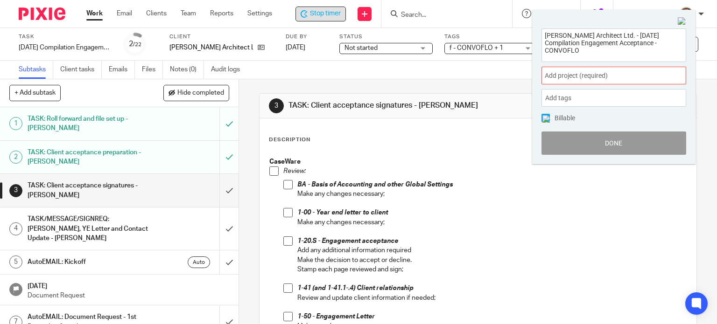
drag, startPoint x: 579, startPoint y: 52, endPoint x: 509, endPoint y: 13, distance: 80.0
click at [509, 13] on body "Work Email Clients Team Reports Settings Work Email Clients Team Reports Settin…" at bounding box center [358, 162] width 717 height 324
